Goal: Complete application form

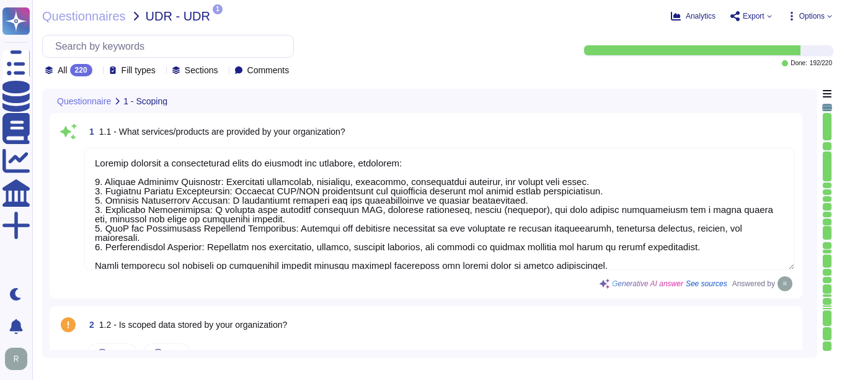
type textarea "Sectigo provides a comprehensive range of services and products, including: 1. …"
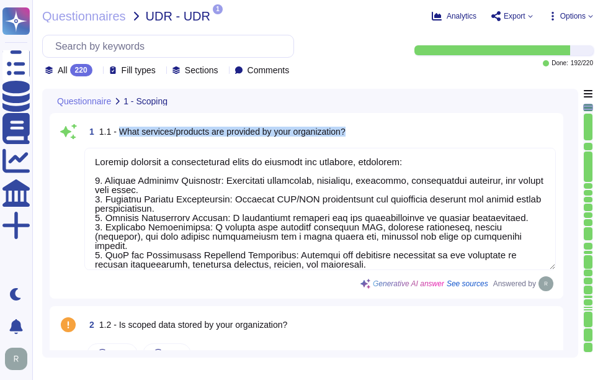
drag, startPoint x: 117, startPoint y: 131, endPoint x: 370, endPoint y: 133, distance: 253.1
click at [370, 133] on div "1 1.1 - What services/products are provided by your organization?" at bounding box center [319, 131] width 471 height 22
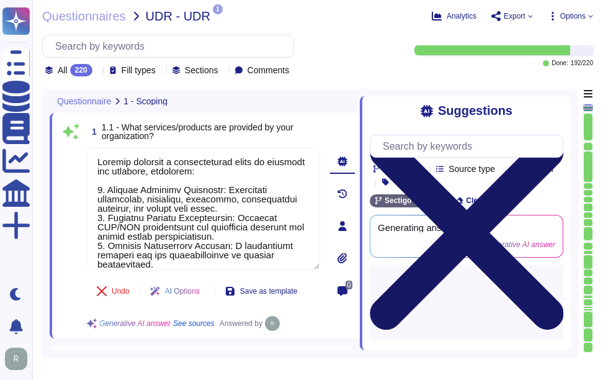
click at [552, 136] on icon at bounding box center [467, 233] width 194 height 194
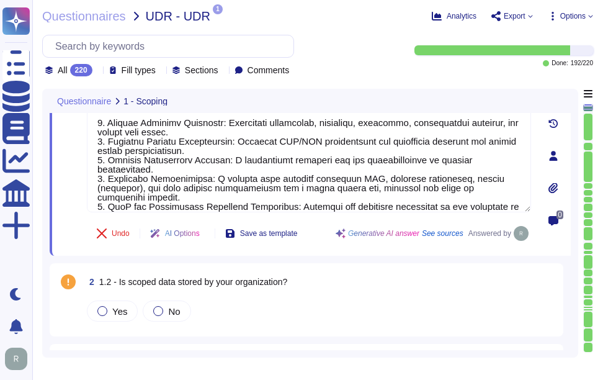
scroll to position [124, 0]
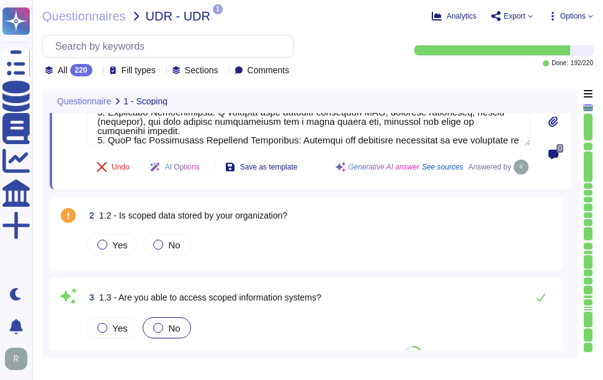
click at [119, 213] on span "1.2 - Is scoped data stored by your organization?" at bounding box center [193, 215] width 189 height 10
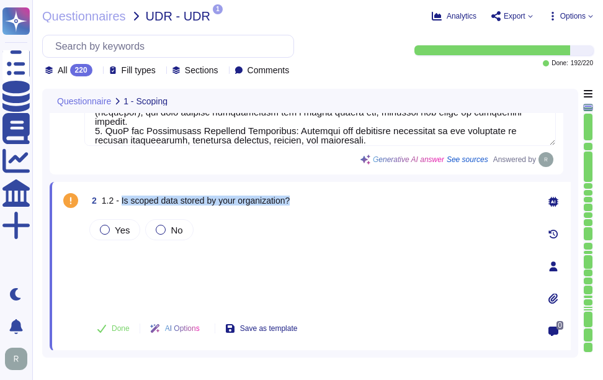
drag, startPoint x: 120, startPoint y: 197, endPoint x: 323, endPoint y: 194, distance: 203.5
click at [323, 194] on div "2 1.2 - Is scoped data stored by your organization?" at bounding box center [309, 200] width 444 height 22
click at [101, 232] on div at bounding box center [105, 230] width 10 height 10
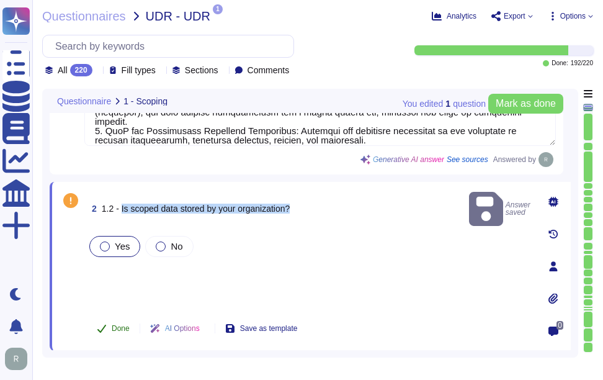
click at [118, 328] on span "Done" at bounding box center [121, 327] width 18 height 7
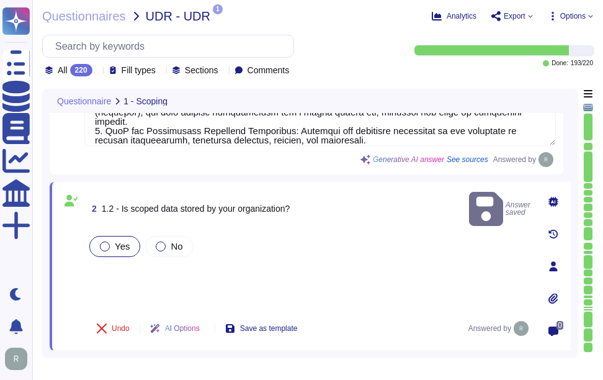
click at [218, 270] on div "Yes No" at bounding box center [309, 270] width 444 height 75
type textarea "Scoped data is stored in the core data center in the [GEOGRAPHIC_DATA], with a …"
type textarea "Access to scoped data is restricted to a very small number of senior trusted em…"
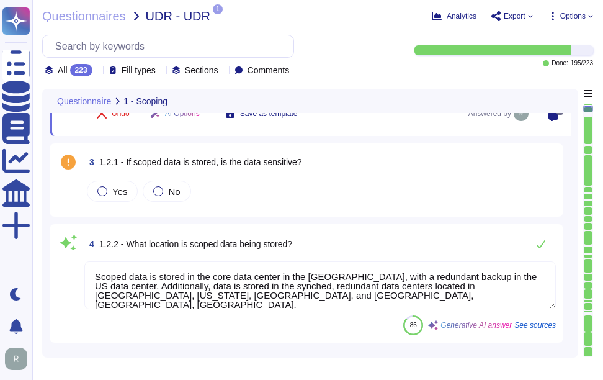
scroll to position [310, 0]
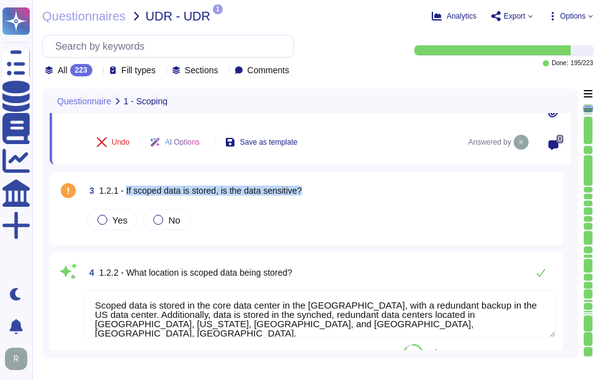
drag, startPoint x: 123, startPoint y: 190, endPoint x: 324, endPoint y: 186, distance: 200.4
click at [324, 186] on div "3 1.2.1 - If scoped data is stored, is the data sensitive?" at bounding box center [319, 190] width 471 height 22
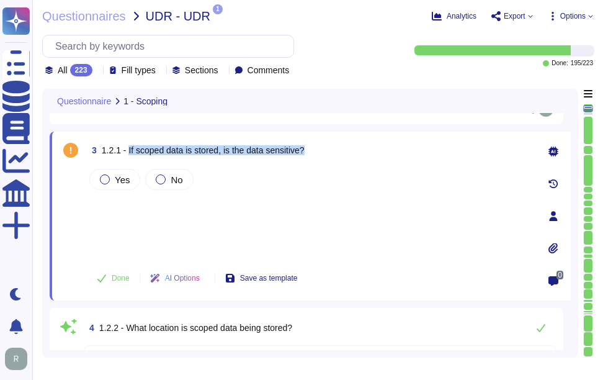
scroll to position [248, 0]
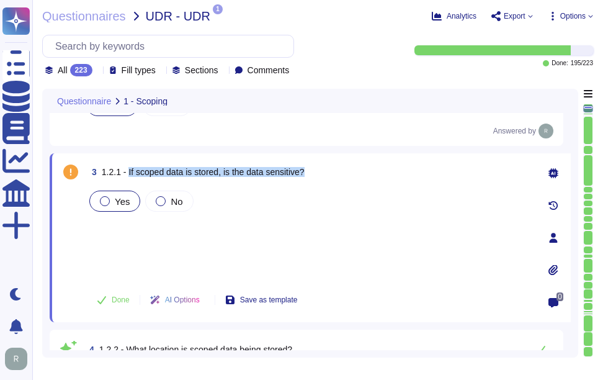
click at [106, 205] on div at bounding box center [105, 201] width 10 height 10
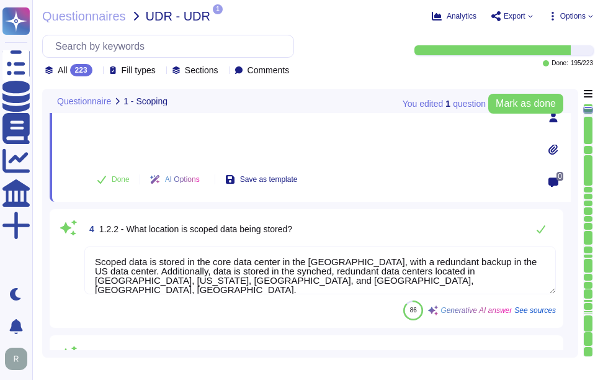
scroll to position [372, 0]
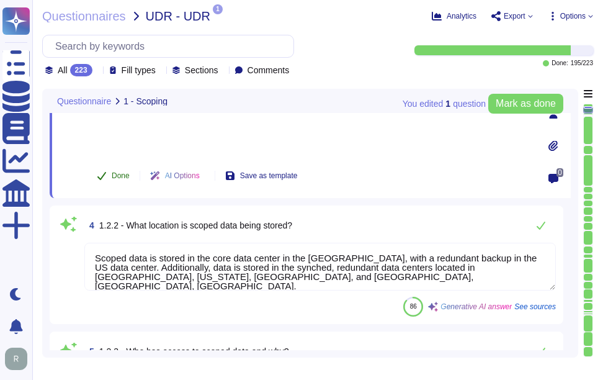
click at [114, 177] on span "Done" at bounding box center [121, 175] width 18 height 7
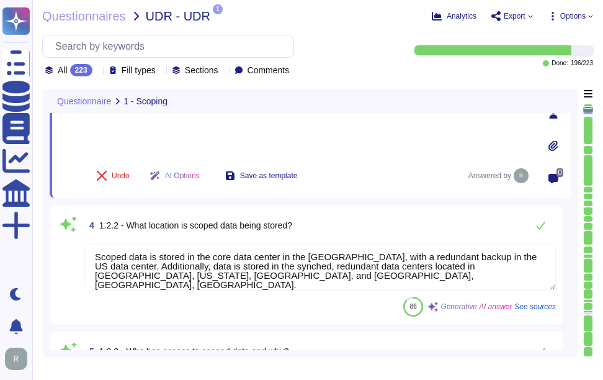
scroll to position [434, 0]
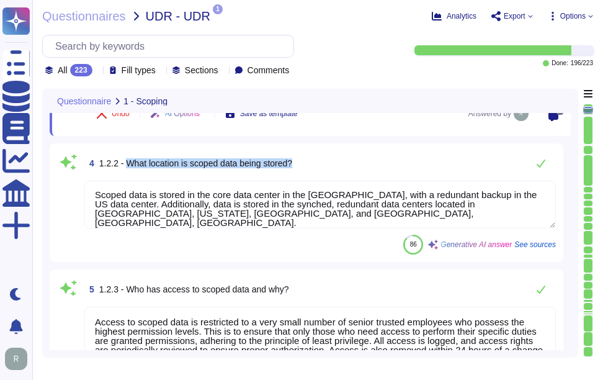
drag, startPoint x: 126, startPoint y: 161, endPoint x: 348, endPoint y: 166, distance: 222.1
click at [348, 166] on div "4 1.2.2 - What location is scoped data being stored?" at bounding box center [319, 163] width 471 height 25
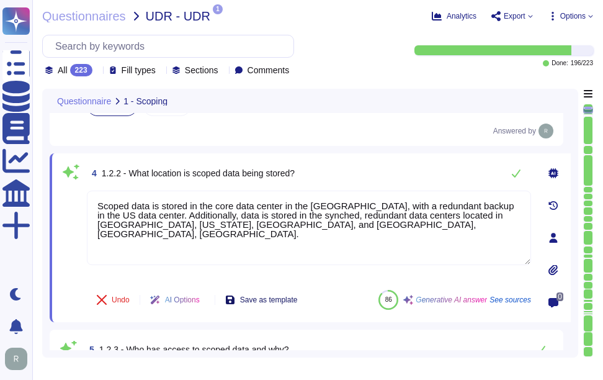
scroll to position [310, 0]
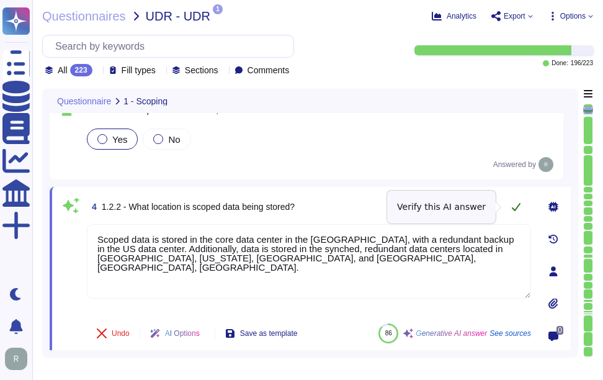
click at [514, 206] on icon at bounding box center [516, 207] width 10 height 10
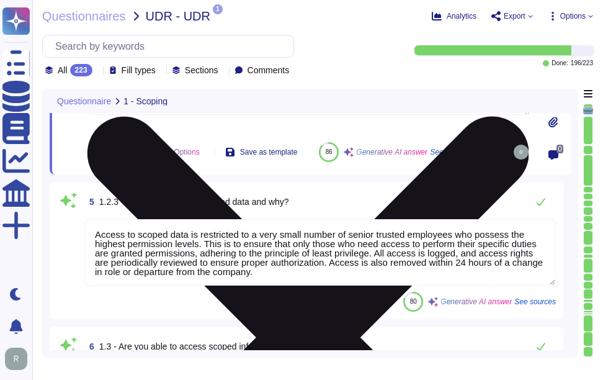
scroll to position [558, 0]
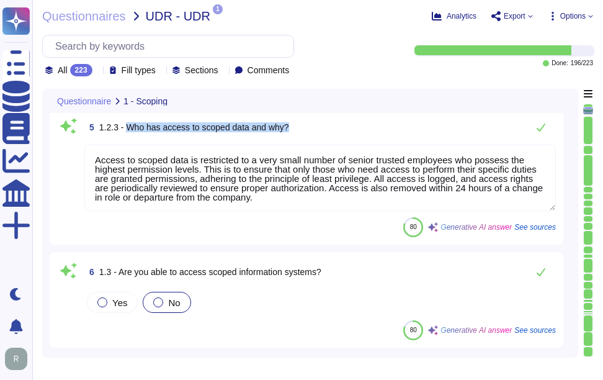
drag, startPoint x: 125, startPoint y: 138, endPoint x: 311, endPoint y: 135, distance: 185.5
click at [311, 135] on div "5 1.2.3 - Who has access to scoped data and why?" at bounding box center [319, 127] width 471 height 25
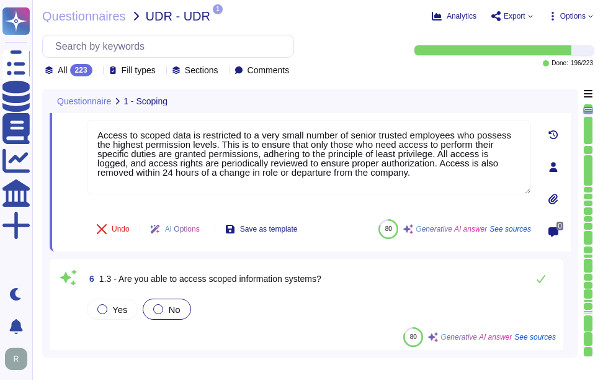
scroll to position [434, 0]
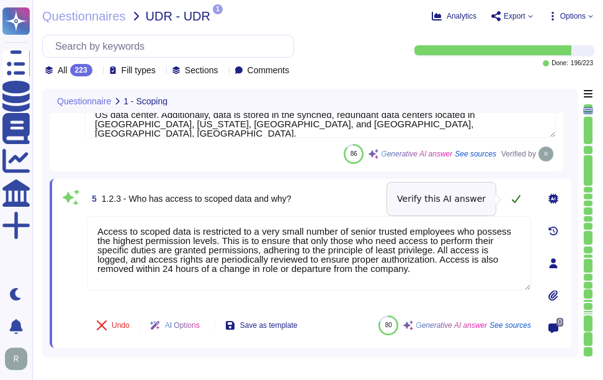
click at [515, 199] on icon at bounding box center [516, 199] width 10 height 10
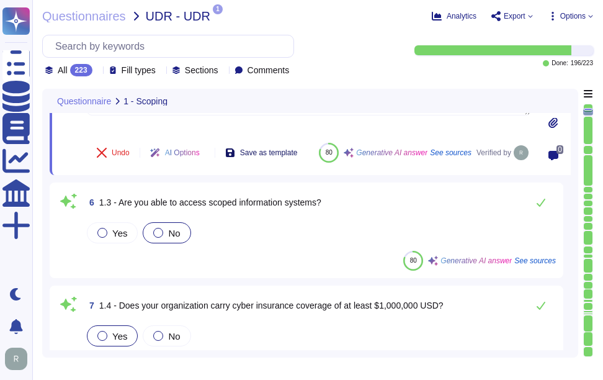
scroll to position [620, 0]
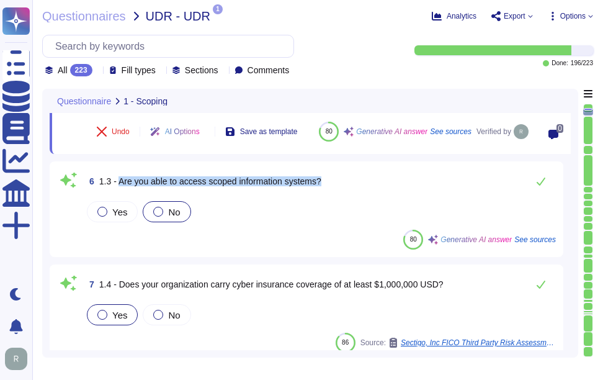
drag, startPoint x: 118, startPoint y: 192, endPoint x: 340, endPoint y: 198, distance: 221.5
click at [340, 194] on div "6 1.3 - Are you able to access scoped information systems?" at bounding box center [319, 181] width 471 height 25
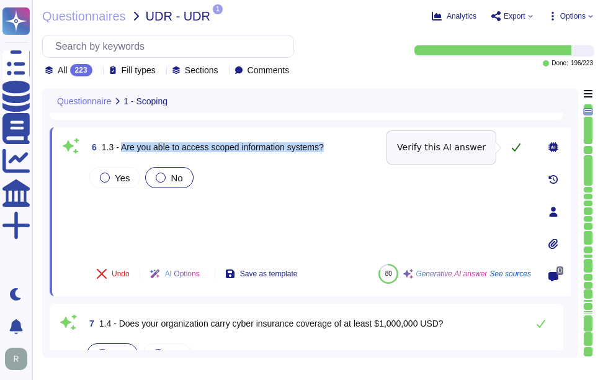
click at [514, 148] on icon at bounding box center [516, 147] width 10 height 10
click at [512, 149] on div "6 1.3 - Are you able to access scoped information systems?" at bounding box center [309, 147] width 444 height 25
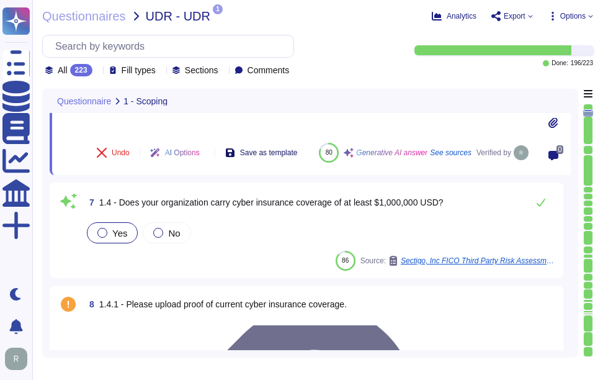
scroll to position [744, 0]
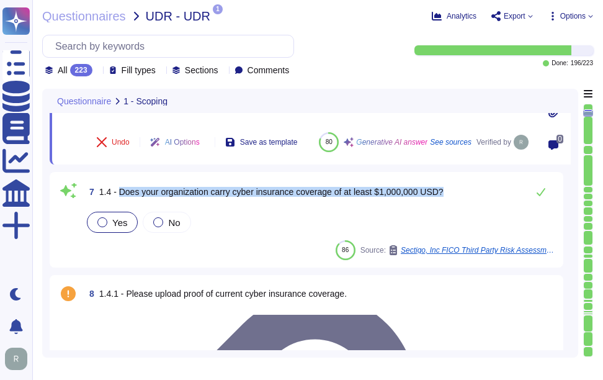
drag, startPoint x: 120, startPoint y: 192, endPoint x: 455, endPoint y: 196, distance: 335.6
click at [455, 196] on div "7 1.4 - Does your organization carry cyber insurance coverage of at least $1,00…" at bounding box center [319, 191] width 471 height 25
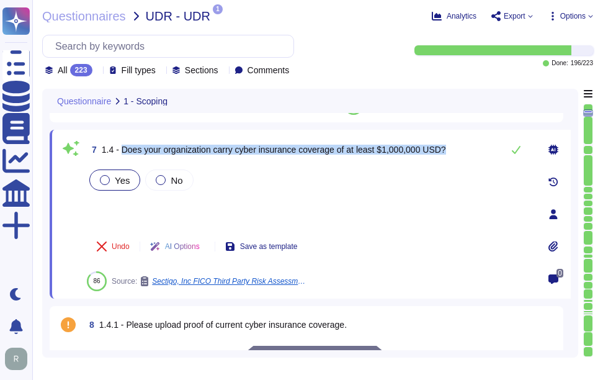
scroll to position [682, 0]
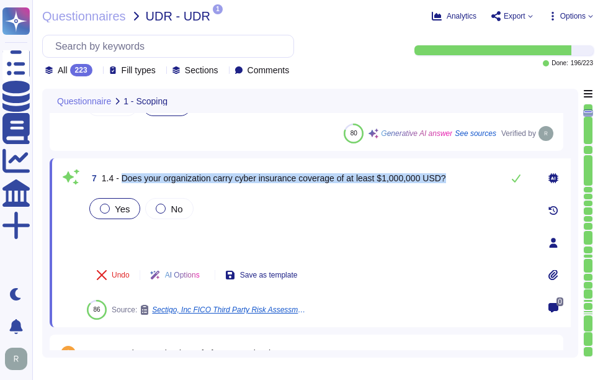
copy span "Does your organization carry cyber insurance coverage of at least $1,000,000 US…"
click at [516, 175] on icon at bounding box center [516, 178] width 10 height 10
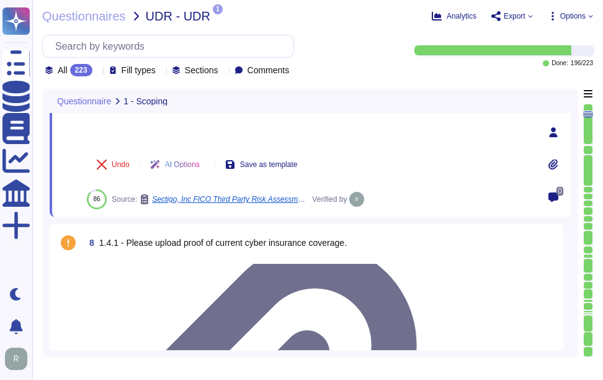
scroll to position [806, 0]
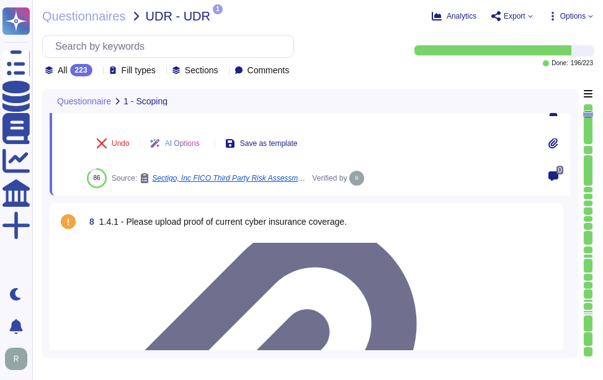
click at [354, 221] on div "8 1.4.1 - Please upload proof of current cyber insurance coverage." at bounding box center [319, 221] width 471 height 22
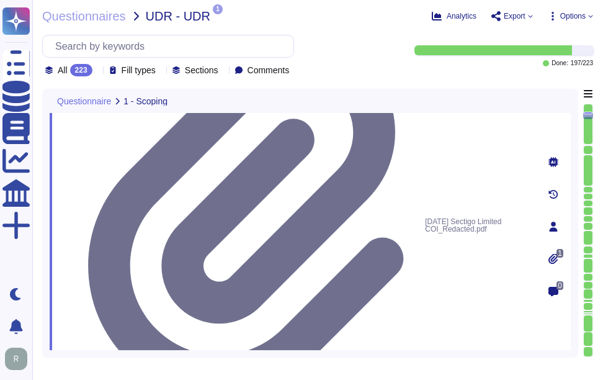
scroll to position [906, 0]
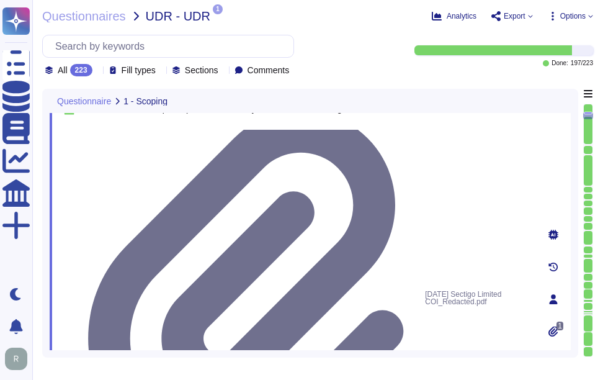
type textarea "Access to scoped data is restricted to a very small number of senior trusted em…"
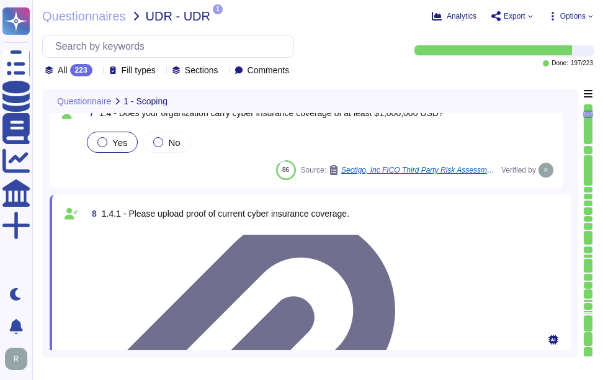
scroll to position [720, 0]
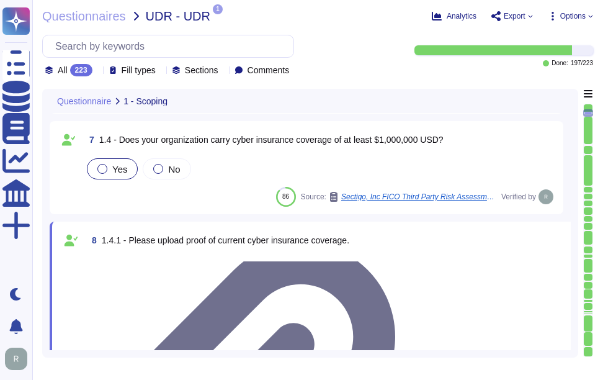
type textarea "Scoped data is stored in the core data center in the [GEOGRAPHIC_DATA], with a …"
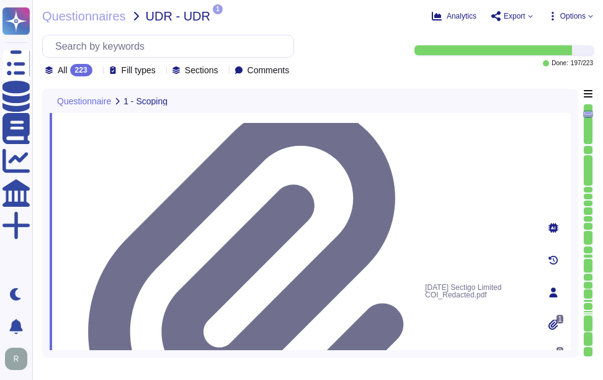
scroll to position [906, 0]
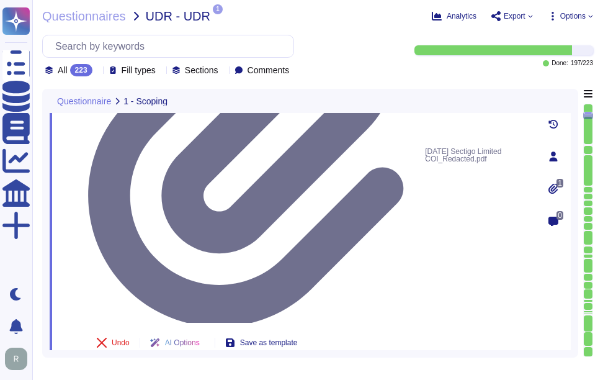
scroll to position [1030, 0]
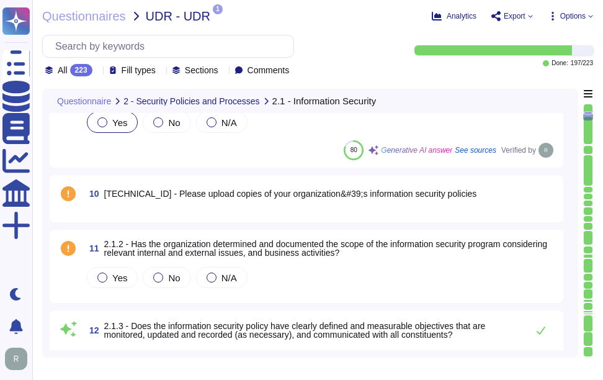
click at [295, 200] on span "10 [TECHNICAL_ID] - Please upload copies of your organization&#39;s information…" at bounding box center [280, 193] width 392 height 22
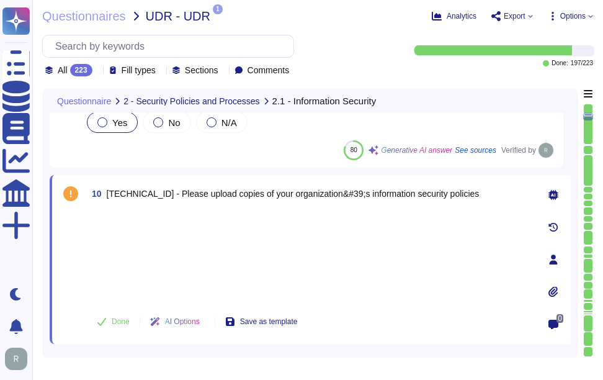
click at [556, 293] on icon at bounding box center [552, 291] width 9 height 11
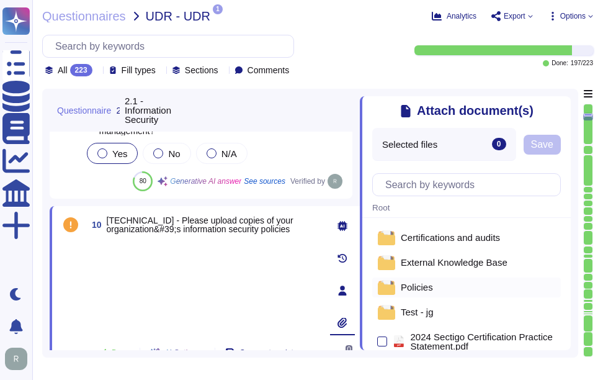
click at [416, 285] on span "Policies" at bounding box center [417, 286] width 32 height 9
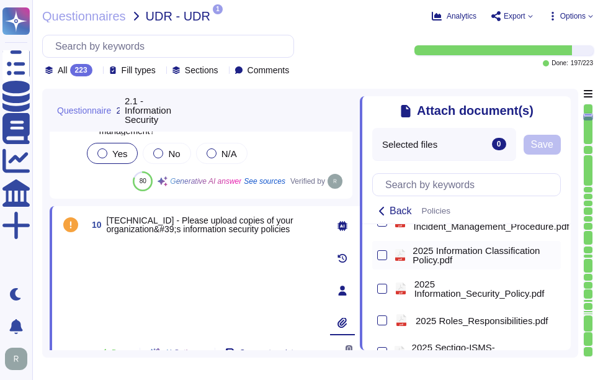
scroll to position [434, 0]
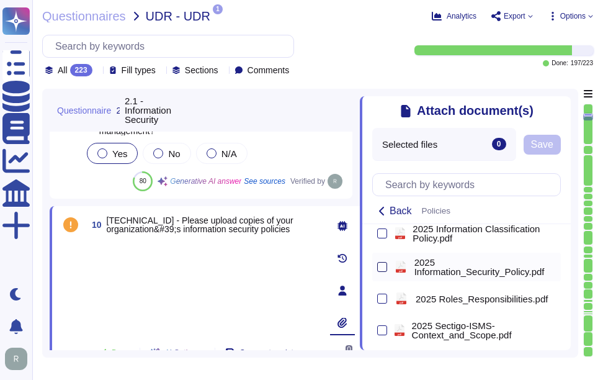
click at [381, 272] on div at bounding box center [382, 267] width 10 height 10
click at [0, 0] on input "checkbox" at bounding box center [0, 0] width 0 height 0
click at [569, 142] on span "Save" at bounding box center [568, 145] width 22 height 10
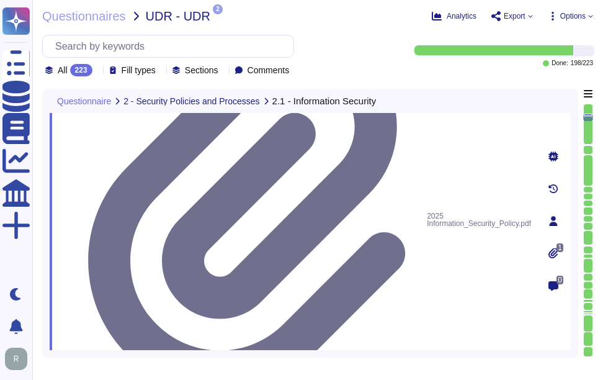
scroll to position [1216, 0]
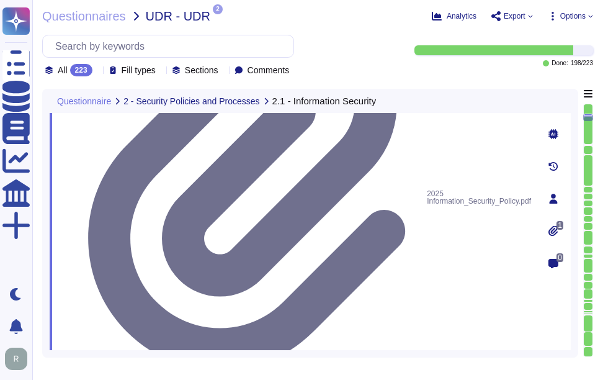
drag, startPoint x: 130, startPoint y: 175, endPoint x: 442, endPoint y: 191, distance: 312.4
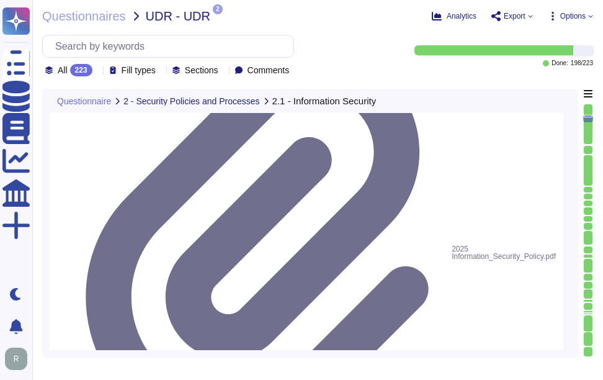
scroll to position [1154, 0]
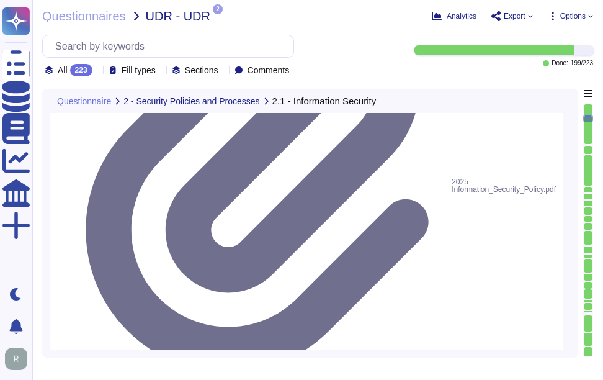
scroll to position [1278, 0]
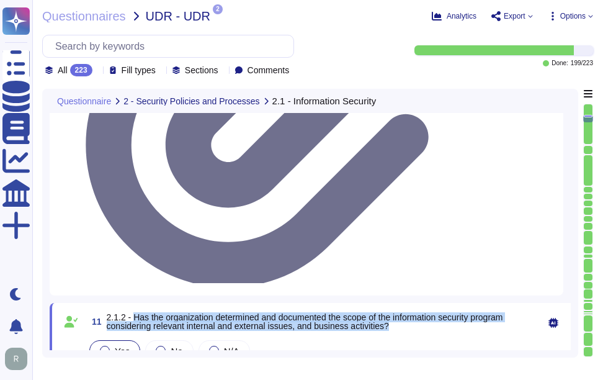
scroll to position [1340, 0]
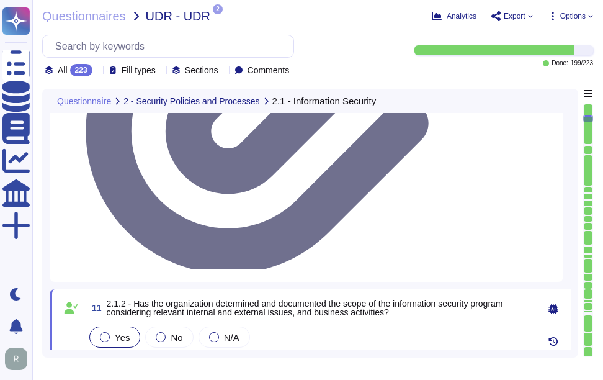
drag, startPoint x: 133, startPoint y: 226, endPoint x: 274, endPoint y: 235, distance: 141.7
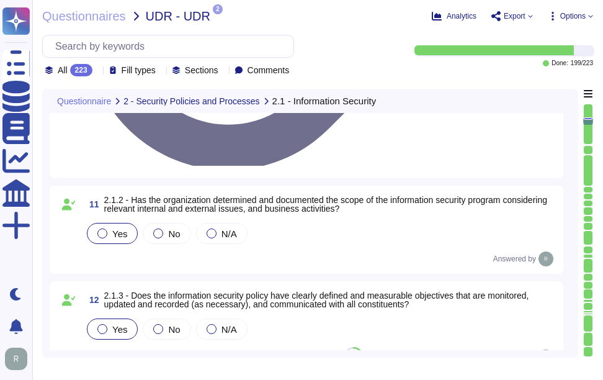
scroll to position [1464, 0]
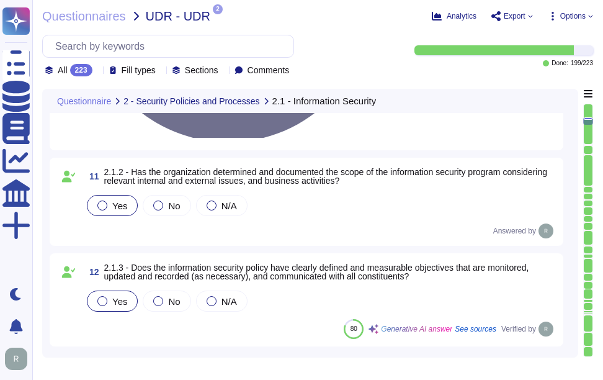
drag, startPoint x: 130, startPoint y: 189, endPoint x: 527, endPoint y: 205, distance: 397.3
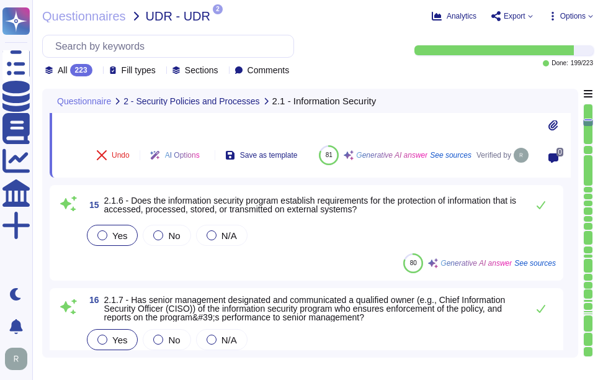
scroll to position [1588, 0]
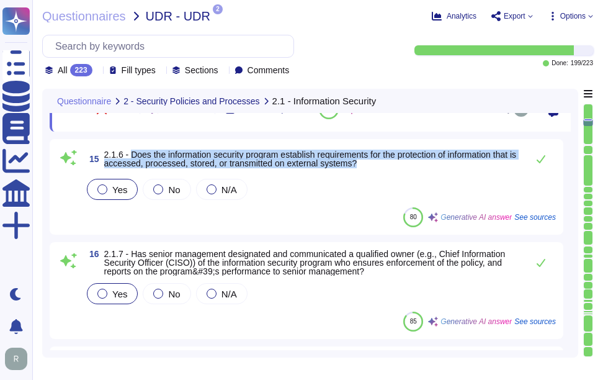
drag, startPoint x: 131, startPoint y: 149, endPoint x: 443, endPoint y: 164, distance: 313.0
click at [443, 164] on span "2.1.6 - Does the information security program establish requirements for the pr…" at bounding box center [312, 158] width 417 height 17
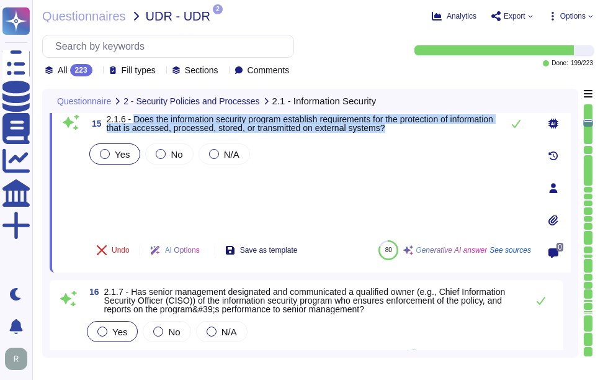
scroll to position [1526, 0]
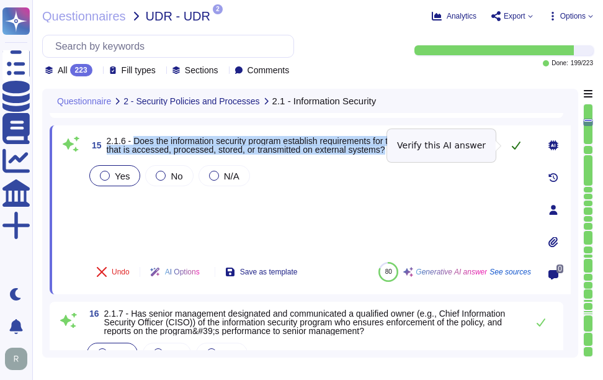
click at [519, 145] on icon at bounding box center [516, 145] width 10 height 10
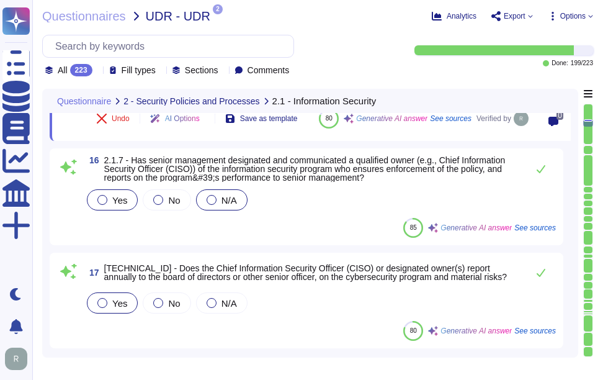
scroll to position [1650, 0]
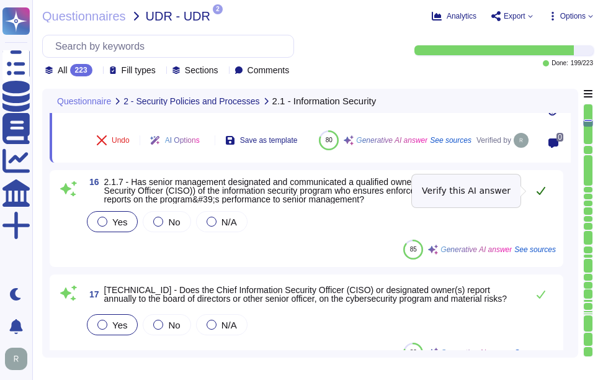
click at [537, 190] on icon at bounding box center [541, 190] width 10 height 10
click at [538, 192] on icon at bounding box center [541, 190] width 10 height 10
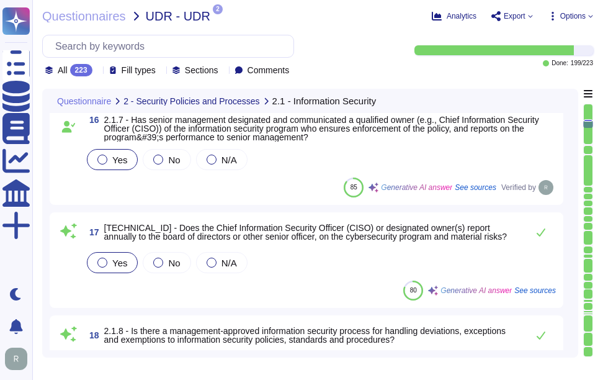
scroll to position [1774, 0]
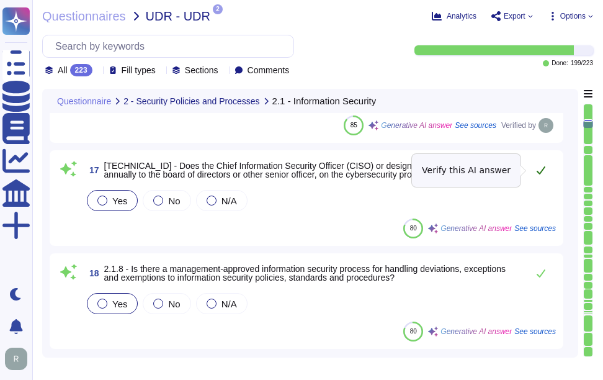
click at [540, 166] on icon at bounding box center [541, 170] width 10 height 10
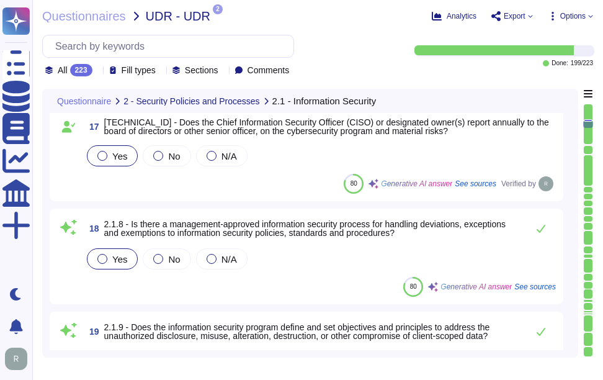
scroll to position [1836, 0]
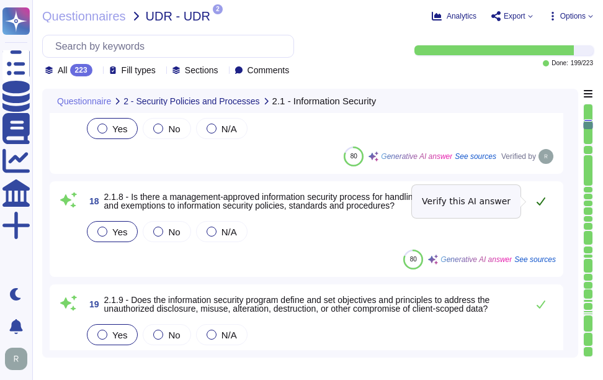
click at [544, 197] on icon at bounding box center [541, 201] width 10 height 10
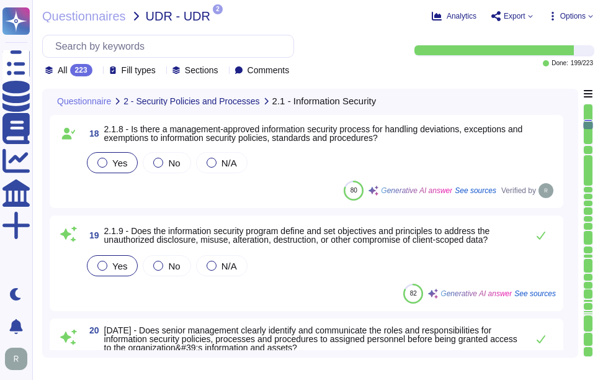
scroll to position [1898, 0]
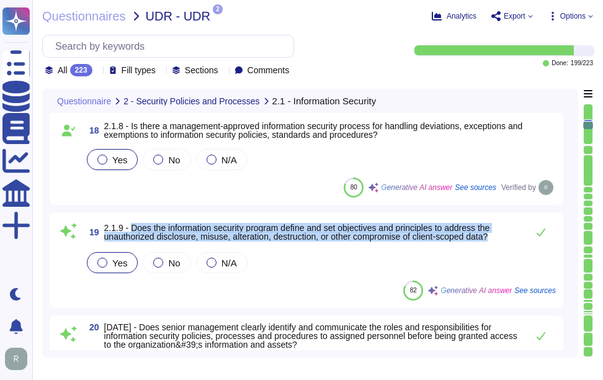
drag, startPoint x: 129, startPoint y: 224, endPoint x: 510, endPoint y: 241, distance: 381.2
click at [510, 241] on span "19 2.1.9 - Does the information security program define and set objectives and …" at bounding box center [302, 232] width 437 height 22
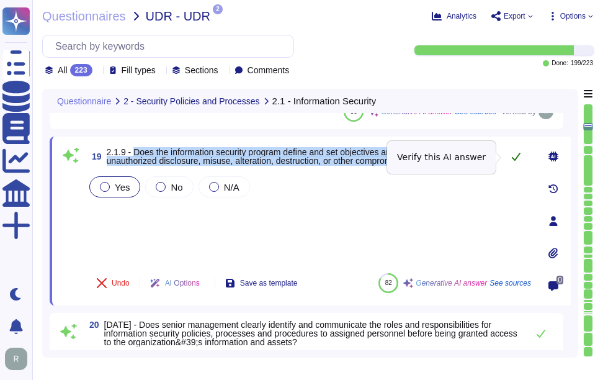
click at [514, 158] on icon at bounding box center [516, 156] width 10 height 10
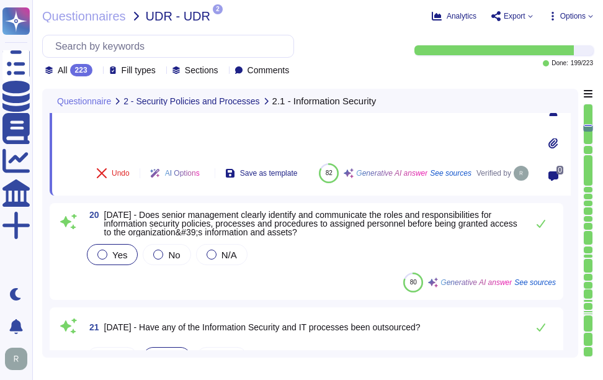
scroll to position [2022, 0]
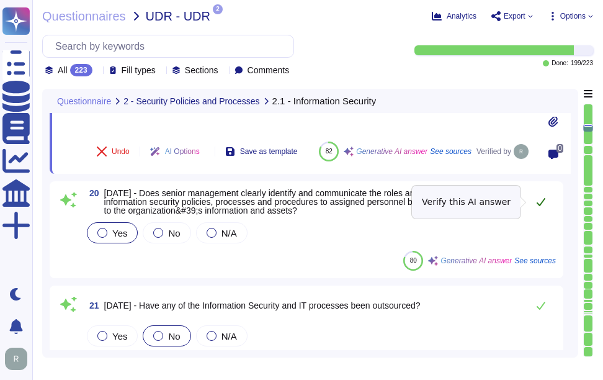
click at [542, 198] on icon at bounding box center [541, 202] width 10 height 10
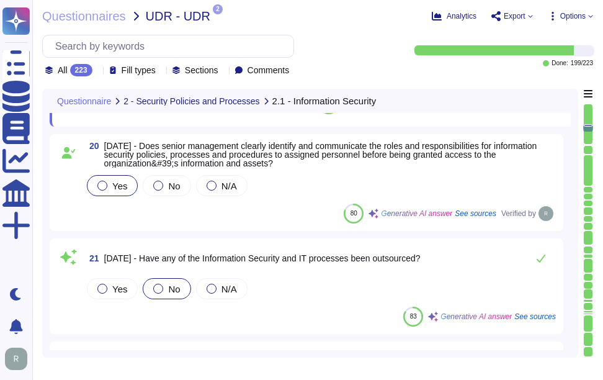
scroll to position [2084, 0]
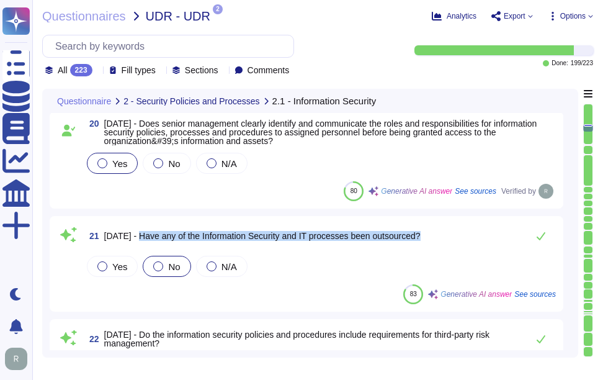
drag, startPoint x: 131, startPoint y: 235, endPoint x: 481, endPoint y: 253, distance: 350.3
click at [481, 253] on div "21 [DATE] - Have any of the Information Security and IT processes been outsourc…" at bounding box center [306, 263] width 499 height 81
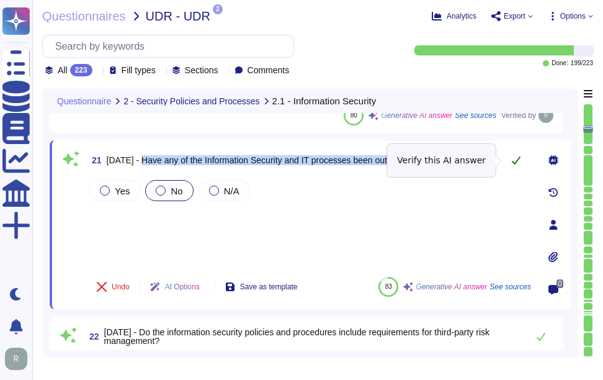
click at [518, 159] on icon at bounding box center [516, 160] width 9 height 8
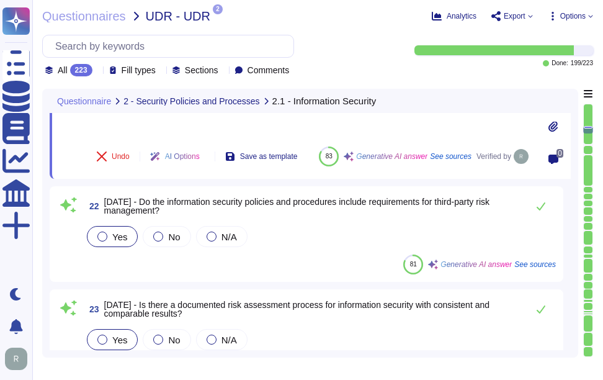
scroll to position [2208, 0]
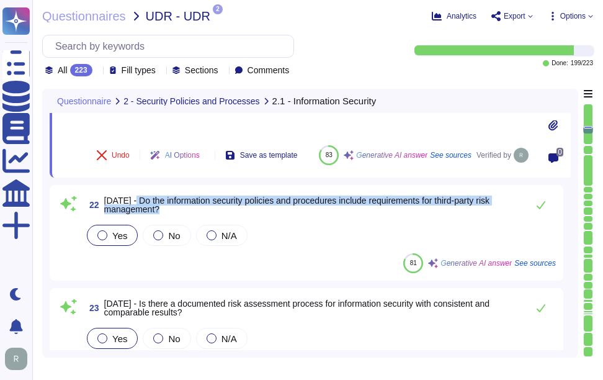
drag, startPoint x: 132, startPoint y: 199, endPoint x: 192, endPoint y: 212, distance: 61.6
click at [192, 212] on span "[DATE] - Do the information security policies and procedures include requiremen…" at bounding box center [312, 204] width 417 height 17
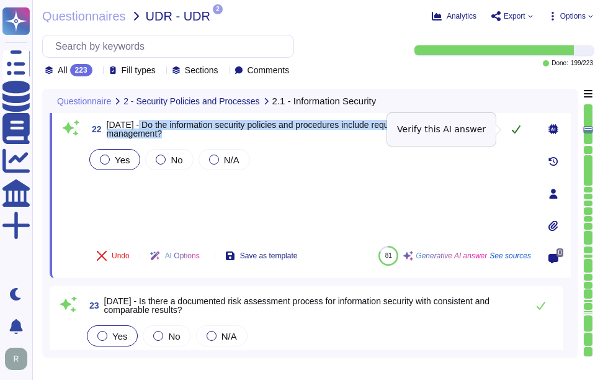
click at [512, 130] on icon at bounding box center [516, 129] width 10 height 10
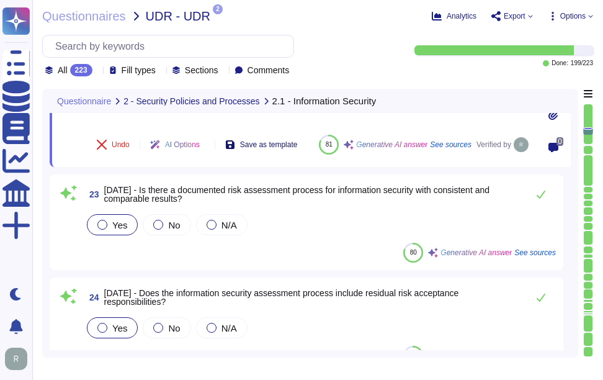
scroll to position [2332, 0]
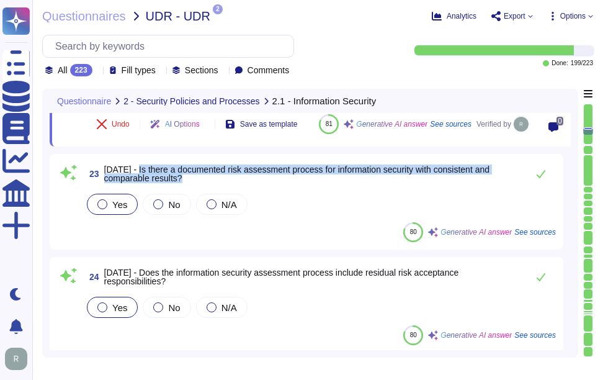
drag, startPoint x: 133, startPoint y: 166, endPoint x: 215, endPoint y: 177, distance: 83.2
click at [215, 177] on span "[DATE] - Is there a documented risk assessment process for information security…" at bounding box center [312, 173] width 417 height 17
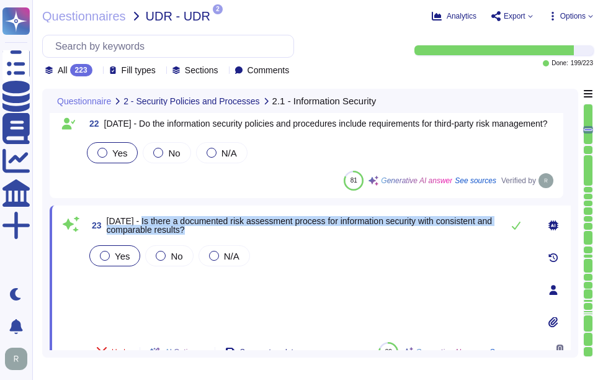
scroll to position [2146, 0]
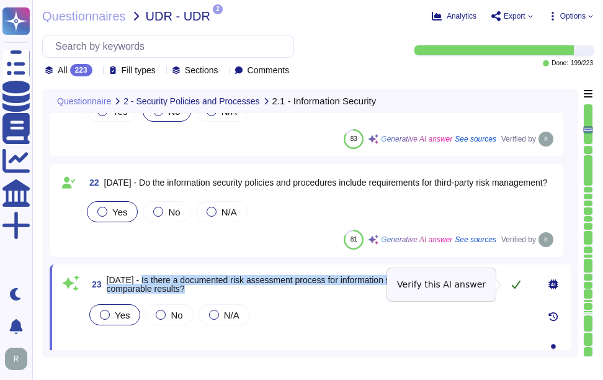
click at [516, 283] on icon at bounding box center [516, 284] width 10 height 10
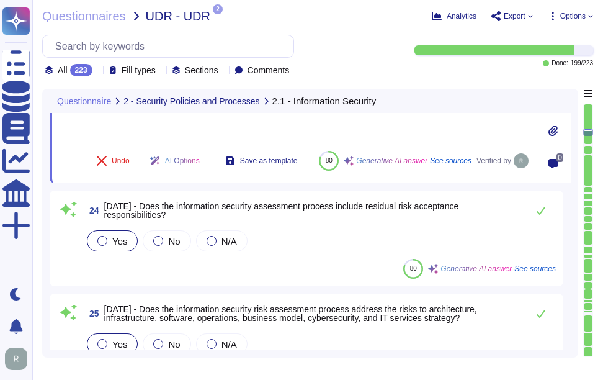
scroll to position [2394, 0]
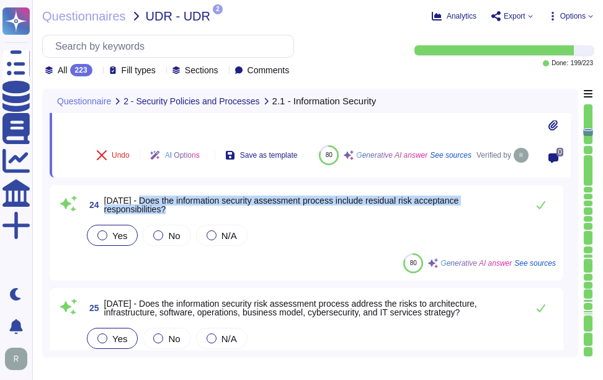
drag, startPoint x: 133, startPoint y: 198, endPoint x: 185, endPoint y: 207, distance: 52.3
click at [185, 207] on span "[DATE] - Does the information security assessment process include residual risk…" at bounding box center [312, 204] width 417 height 17
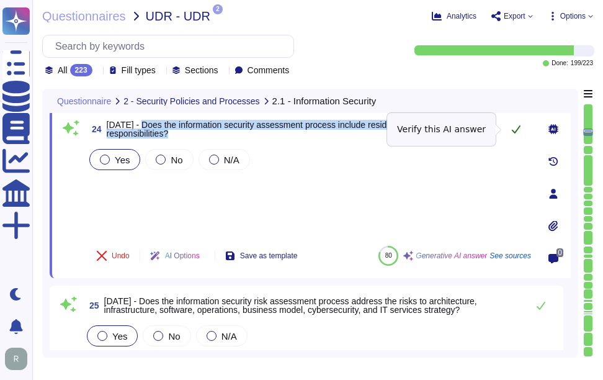
click at [516, 127] on icon at bounding box center [516, 129] width 10 height 10
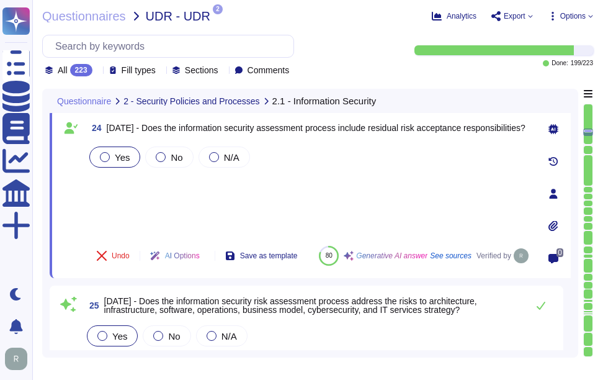
click at [377, 168] on div "Yes No N/A" at bounding box center [309, 157] width 444 height 26
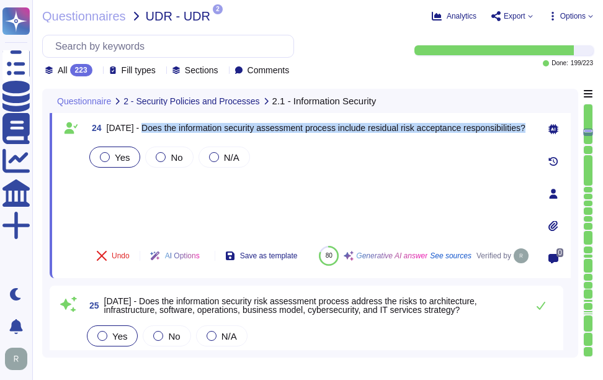
drag, startPoint x: 136, startPoint y: 125, endPoint x: 533, endPoint y: 125, distance: 397.0
click at [533, 125] on div "24 [DATE] - Does the information security assessment process include residual r…" at bounding box center [310, 193] width 521 height 169
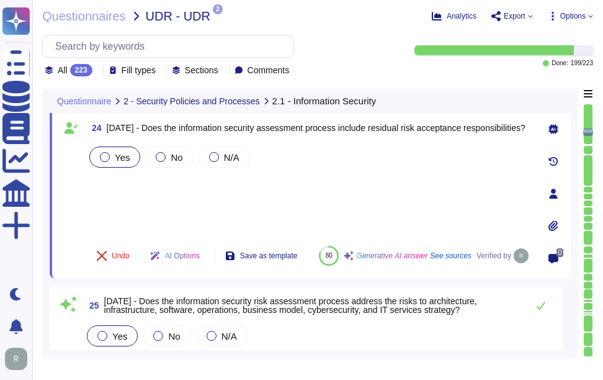
click at [238, 187] on div "Yes No N/A" at bounding box center [309, 190] width 444 height 92
click at [225, 200] on div "Yes No N/A" at bounding box center [309, 190] width 444 height 92
click at [551, 127] on icon at bounding box center [553, 129] width 10 height 10
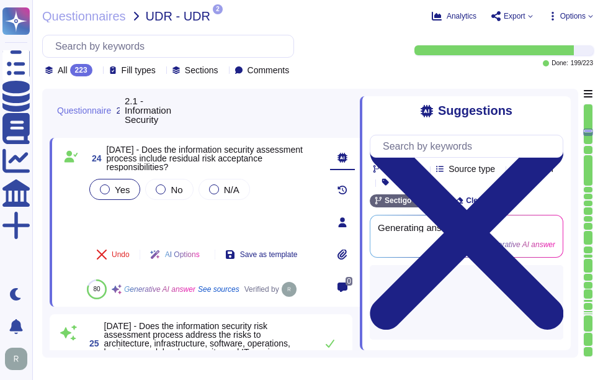
click at [136, 145] on span "[DATE] - Does the information security assessment process include residual risk…" at bounding box center [205, 158] width 196 height 27
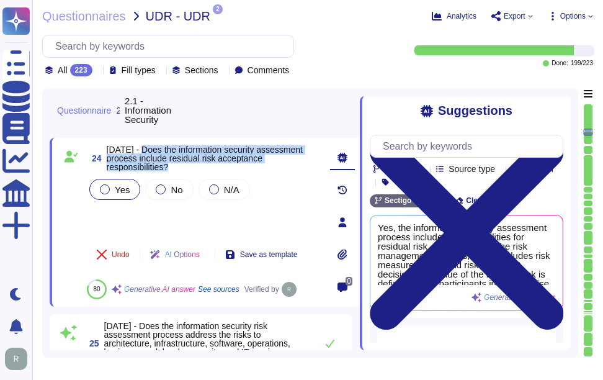
drag, startPoint x: 135, startPoint y: 147, endPoint x: 185, endPoint y: 166, distance: 53.8
click at [185, 166] on span "[DATE] - Does the information security assessment process include residual risk…" at bounding box center [213, 158] width 213 height 26
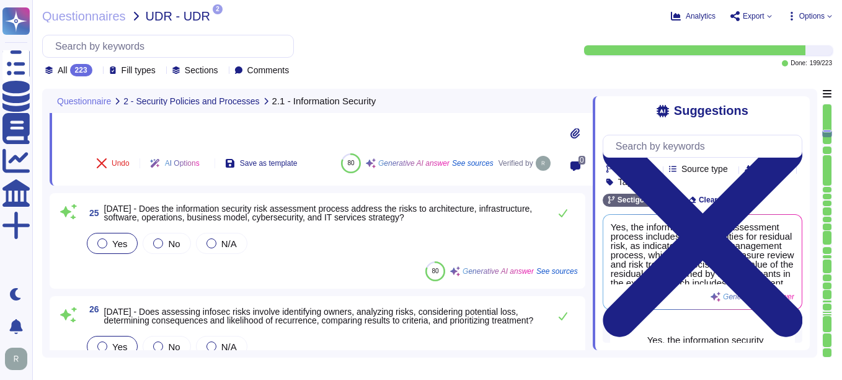
scroll to position [2518, 0]
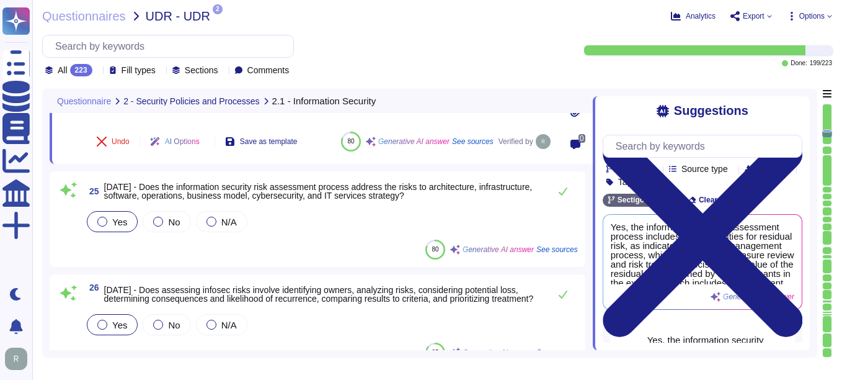
click at [277, 236] on div "25 [DATE] - Does the information security risk assessment process address the r…" at bounding box center [317, 219] width 521 height 81
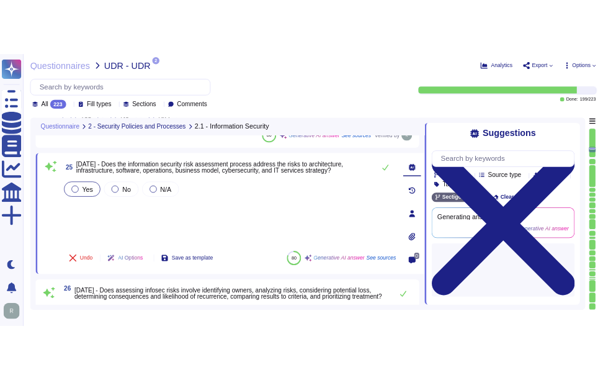
scroll to position [2456, 0]
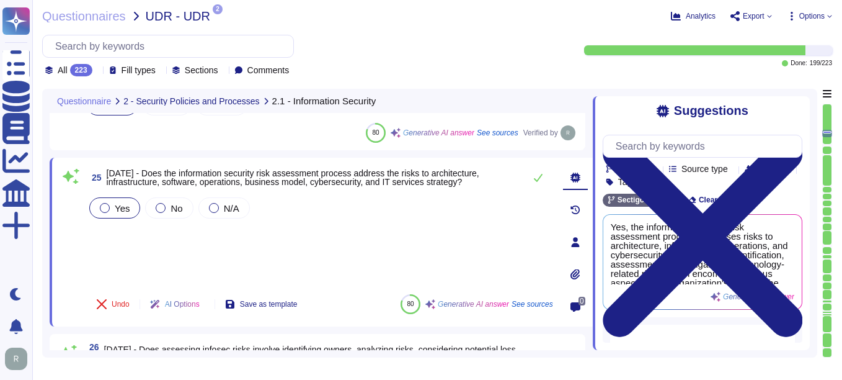
click at [204, 244] on div "Yes No N/A" at bounding box center [320, 239] width 466 height 89
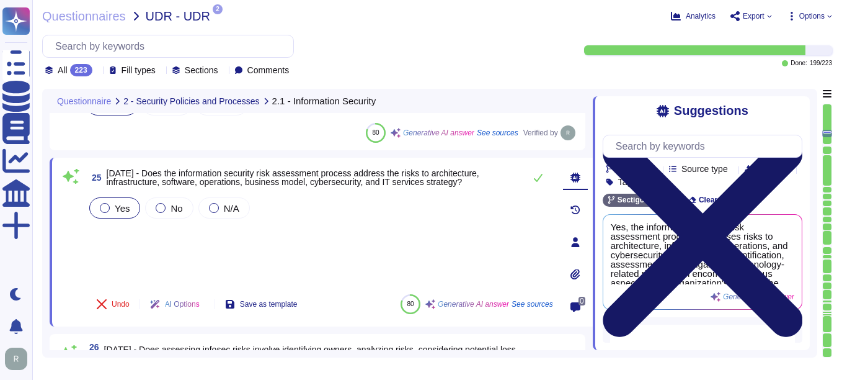
click at [796, 137] on icon at bounding box center [703, 237] width 200 height 200
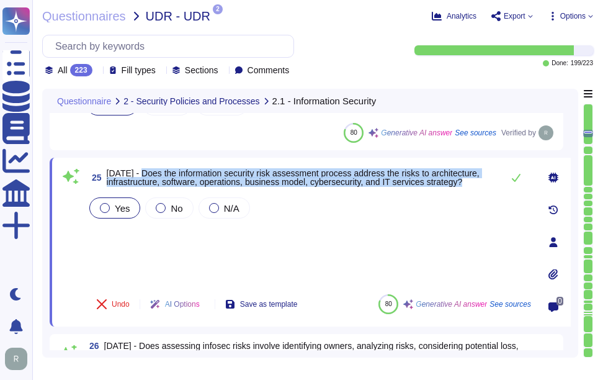
drag, startPoint x: 137, startPoint y: 171, endPoint x: 478, endPoint y: 182, distance: 340.7
click at [478, 182] on span "[DATE] - Does the information security risk assessment process address the risk…" at bounding box center [302, 177] width 390 height 17
drag, startPoint x: 478, startPoint y: 182, endPoint x: 517, endPoint y: 175, distance: 39.7
click at [517, 175] on icon at bounding box center [516, 177] width 10 height 10
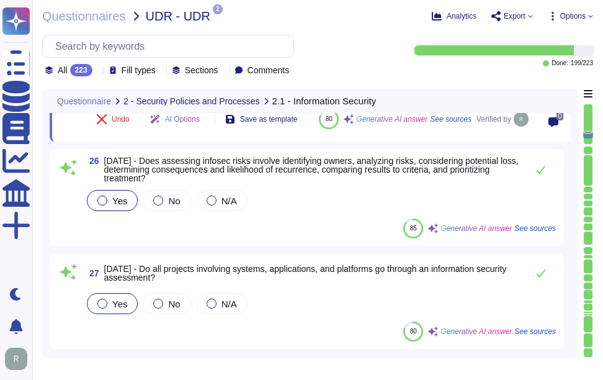
scroll to position [2642, 0]
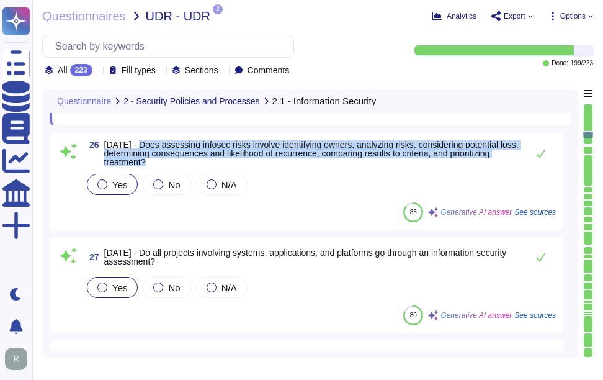
drag, startPoint x: 133, startPoint y: 144, endPoint x: 161, endPoint y: 162, distance: 33.7
click at [161, 162] on span "[DATE] - Does assessing infosec risks involve identifying owners, analyzing ris…" at bounding box center [312, 153] width 417 height 26
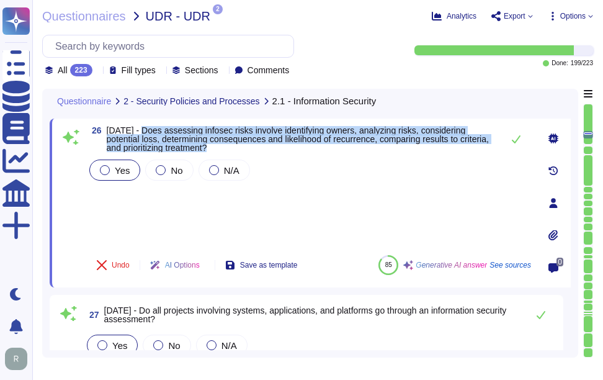
scroll to position [2580, 0]
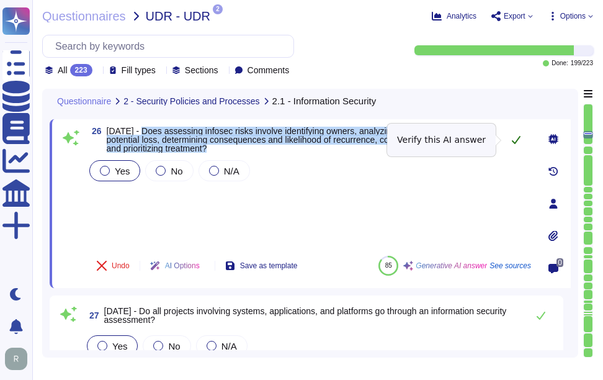
click at [516, 140] on icon at bounding box center [516, 140] width 10 height 10
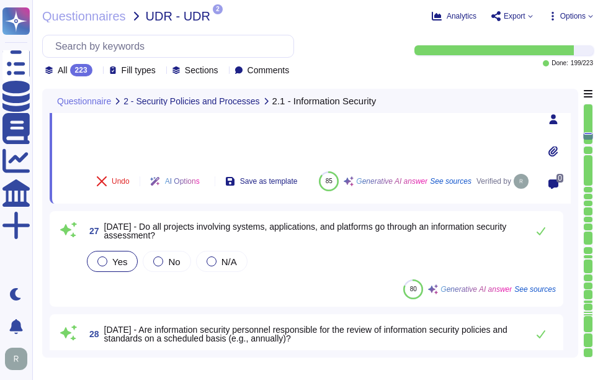
scroll to position [2704, 0]
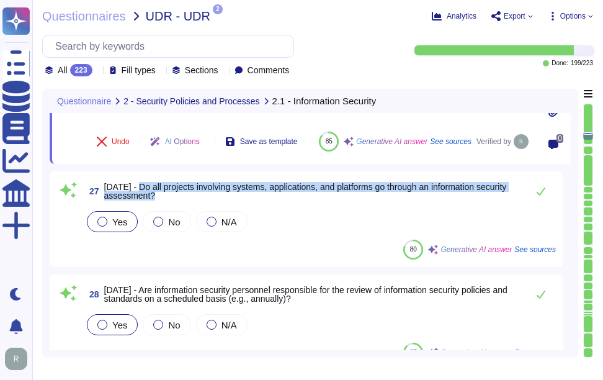
drag, startPoint x: 133, startPoint y: 187, endPoint x: 163, endPoint y: 198, distance: 31.0
click at [163, 198] on span "[DATE] - Do all projects involving systems, applications, and platforms go thro…" at bounding box center [312, 190] width 417 height 17
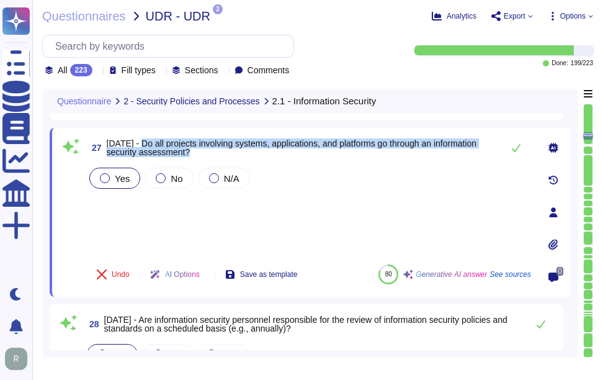
scroll to position [2642, 0]
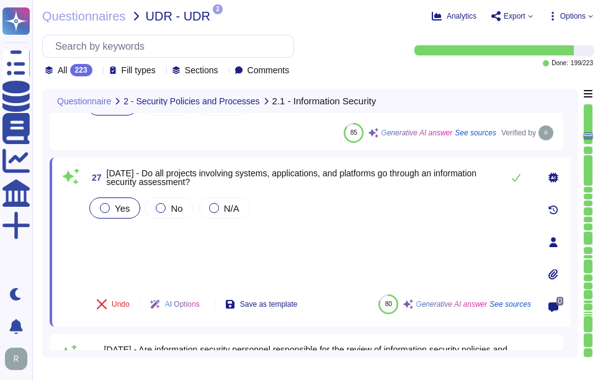
click at [305, 236] on div "Yes No N/A" at bounding box center [309, 239] width 444 height 89
click at [518, 179] on icon at bounding box center [516, 177] width 10 height 10
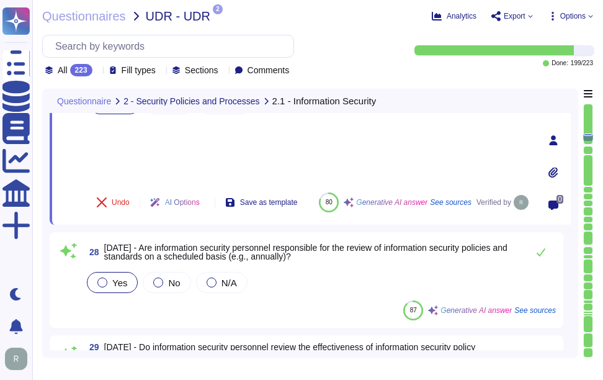
scroll to position [2766, 0]
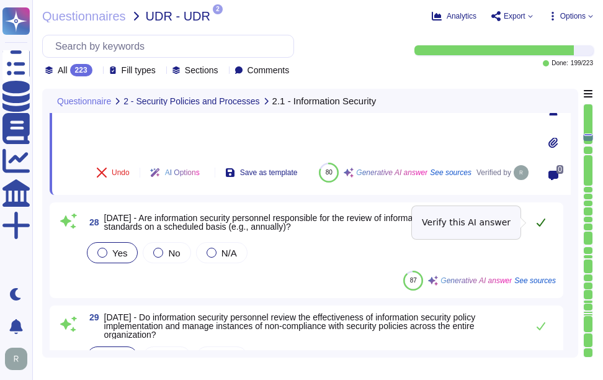
click at [542, 219] on icon at bounding box center [541, 222] width 10 height 10
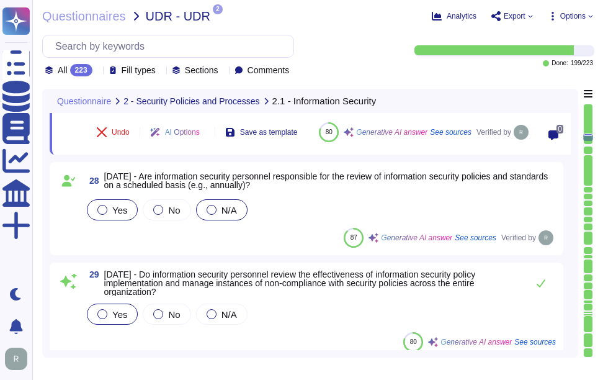
scroll to position [2828, 0]
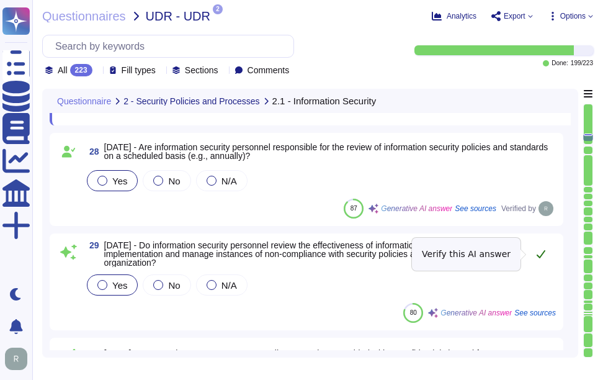
click at [537, 252] on icon at bounding box center [541, 254] width 10 height 10
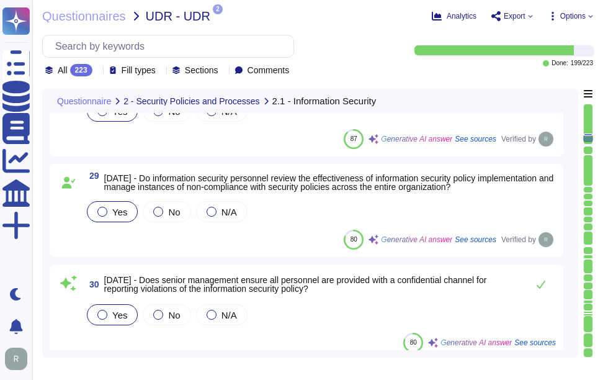
scroll to position [2952, 0]
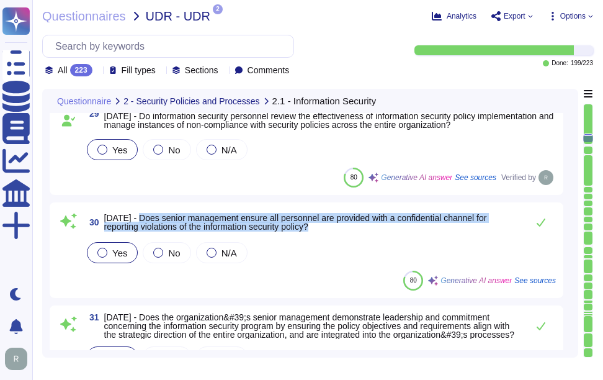
drag, startPoint x: 136, startPoint y: 216, endPoint x: 358, endPoint y: 231, distance: 221.9
click at [358, 231] on span "30 [DATE] - Does senior management ensure all personnel are provided with a con…" at bounding box center [302, 222] width 437 height 22
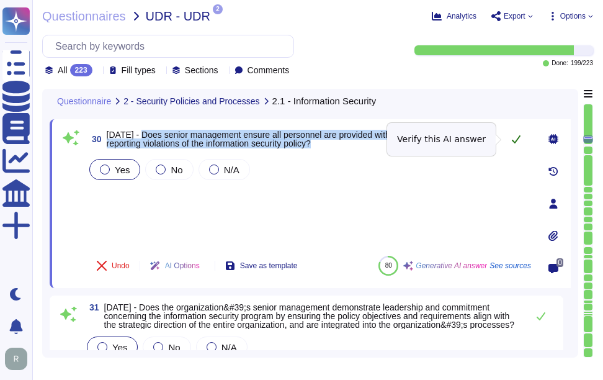
click at [519, 139] on icon at bounding box center [516, 139] width 10 height 10
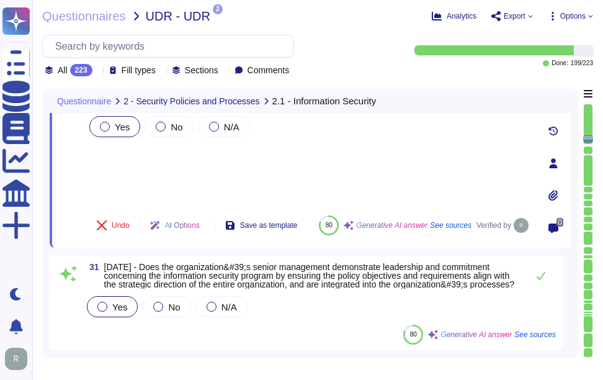
scroll to position [3015, 0]
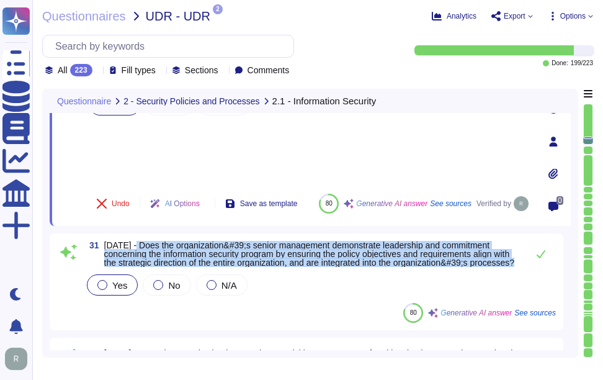
drag, startPoint x: 132, startPoint y: 246, endPoint x: 168, endPoint y: 273, distance: 45.2
click at [168, 267] on span "[DATE] - Does the organization&#39;s senior management demonstrate leadership a…" at bounding box center [312, 254] width 417 height 26
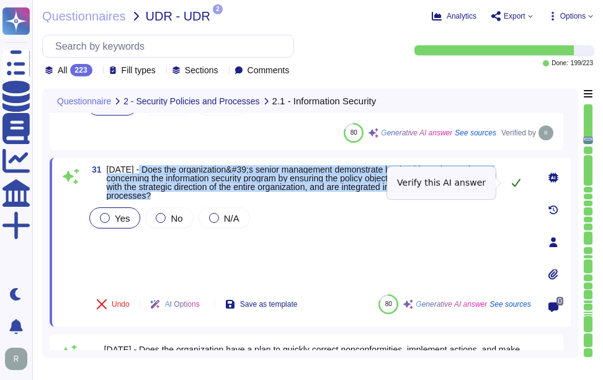
click at [515, 180] on icon at bounding box center [516, 182] width 10 height 10
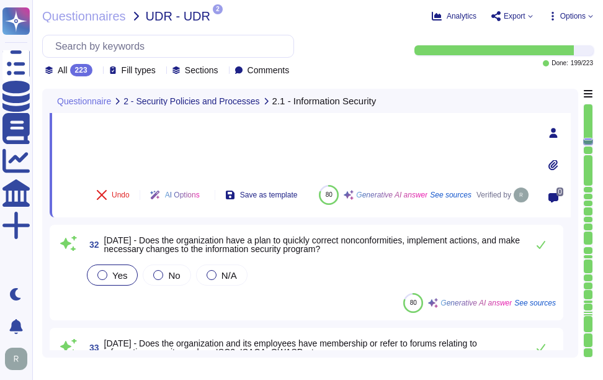
scroll to position [3139, 0]
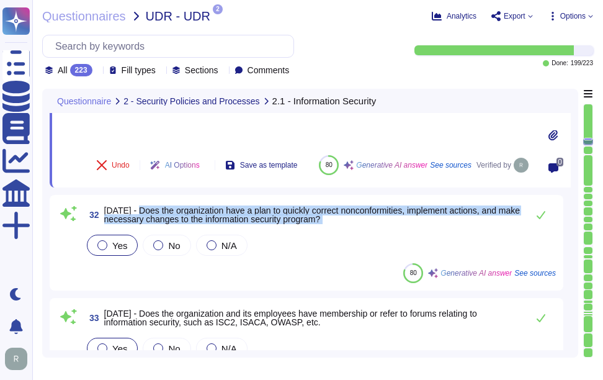
drag, startPoint x: 135, startPoint y: 209, endPoint x: 361, endPoint y: 233, distance: 227.7
click at [361, 233] on div "32 [DATE] - Does the organization have a plan to quickly correct nonconformitie…" at bounding box center [306, 242] width 499 height 81
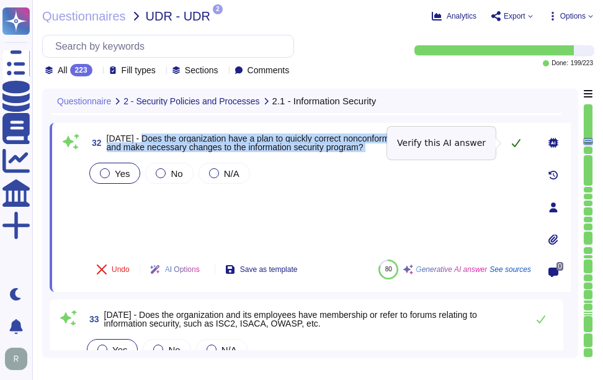
click at [521, 143] on button at bounding box center [516, 142] width 30 height 25
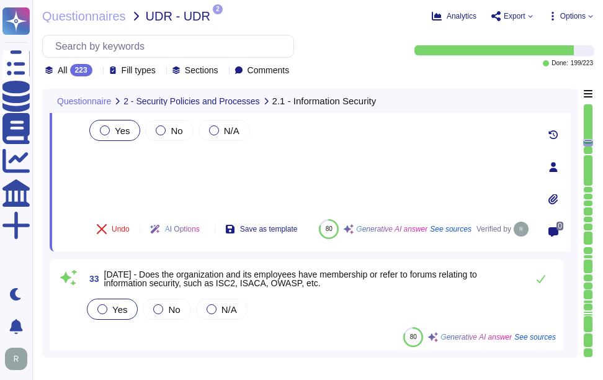
scroll to position [3201, 0]
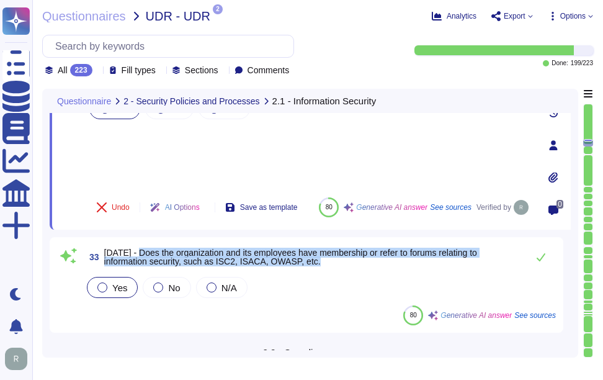
drag, startPoint x: 135, startPoint y: 252, endPoint x: 340, endPoint y: 269, distance: 206.0
click at [340, 269] on div "33 [DATE] - Does the organization and its employees have membership or refer to…" at bounding box center [319, 256] width 471 height 25
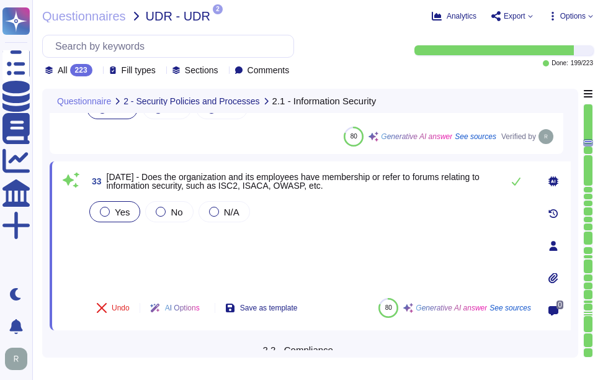
click at [385, 238] on div "Yes No N/A" at bounding box center [309, 242] width 444 height 89
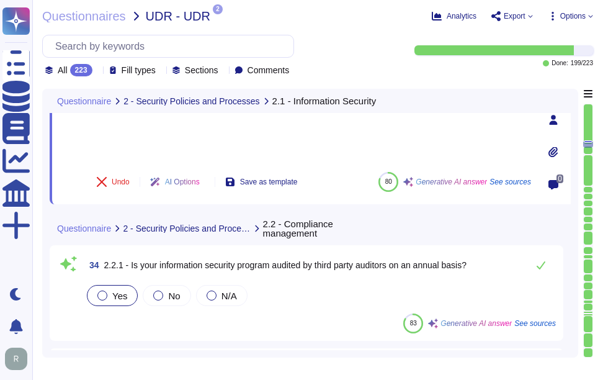
scroll to position [3325, 0]
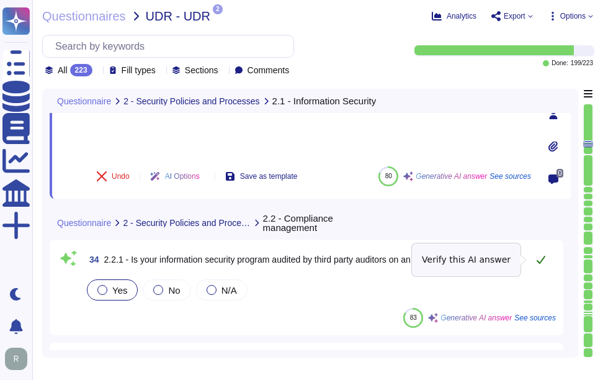
click at [540, 256] on icon at bounding box center [541, 259] width 10 height 10
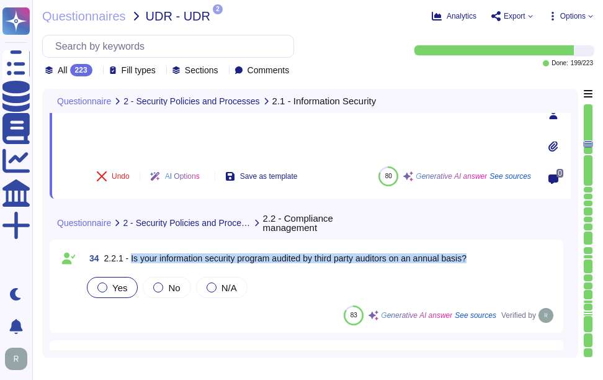
drag, startPoint x: 129, startPoint y: 258, endPoint x: 534, endPoint y: 262, distance: 405.1
click at [534, 262] on div "34 2.2.1 - Is your information security program audited by third party auditors…" at bounding box center [319, 258] width 471 height 22
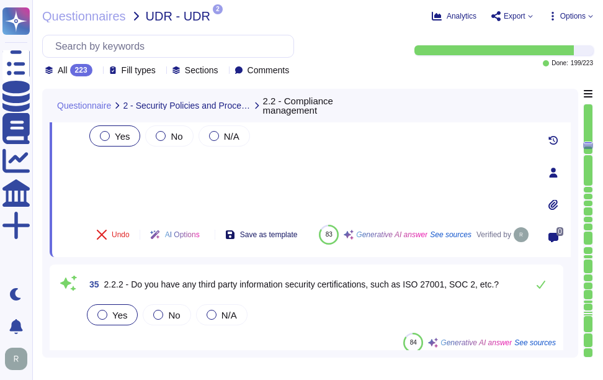
scroll to position [3387, 0]
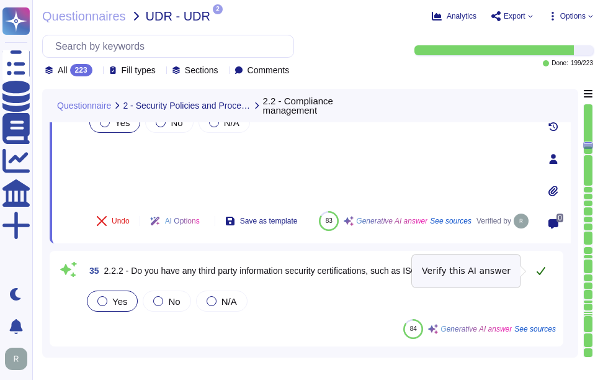
click at [538, 273] on icon at bounding box center [541, 271] width 9 height 8
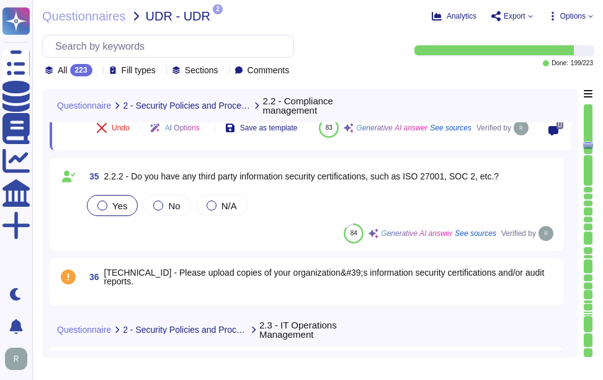
scroll to position [3511, 0]
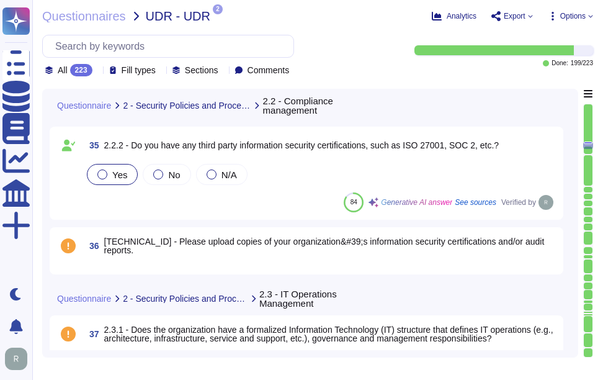
click at [247, 256] on span "36 [TECHNICAL_ID] - Please upload copies of your organization&#39;s information…" at bounding box center [319, 245] width 471 height 22
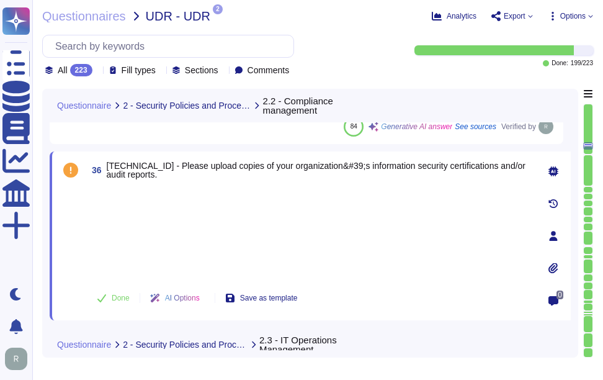
click at [558, 267] on icon at bounding box center [553, 268] width 10 height 10
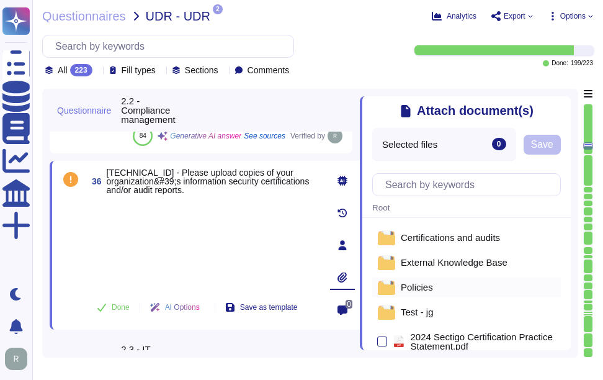
click at [424, 288] on span "Policies" at bounding box center [417, 286] width 32 height 9
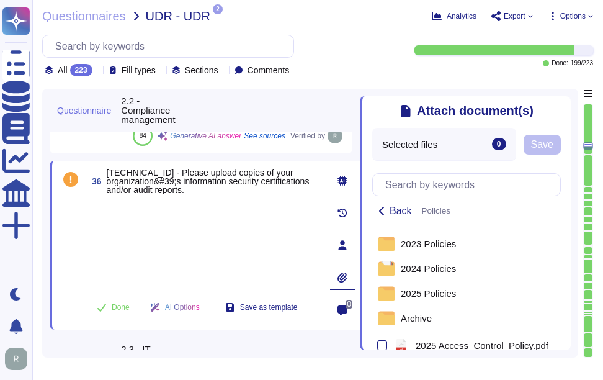
scroll to position [0, 0]
click at [381, 216] on icon at bounding box center [382, 211] width 10 height 10
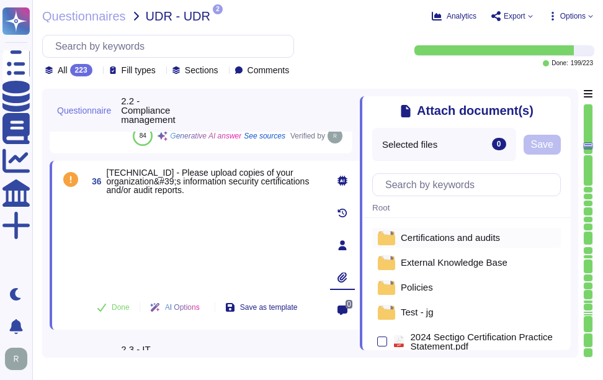
click at [457, 242] on span "Certifications and audits" at bounding box center [450, 237] width 99 height 9
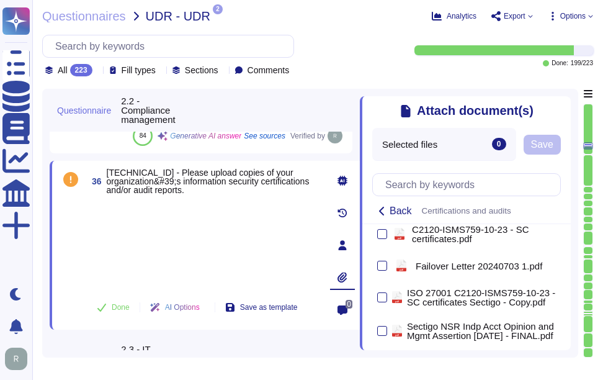
scroll to position [124, 0]
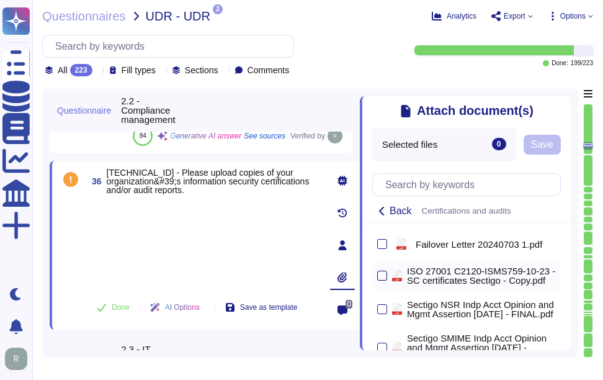
click at [383, 280] on div at bounding box center [382, 275] width 10 height 10
click at [0, 0] on input "checkbox" at bounding box center [0, 0] width 0 height 0
click at [549, 143] on span "Save" at bounding box center [542, 145] width 22 height 10
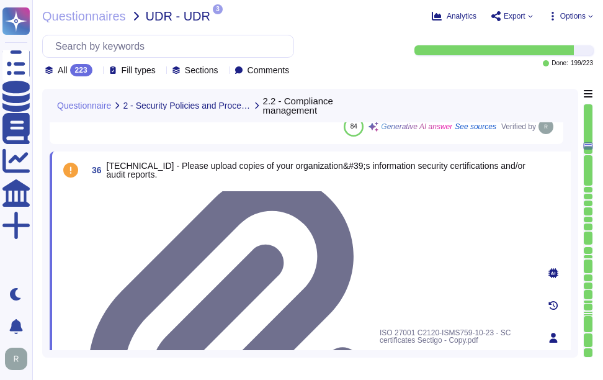
click at [556, 360] on span "1" at bounding box center [559, 364] width 7 height 9
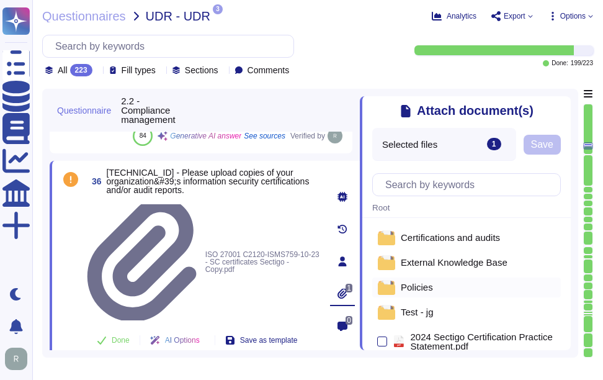
click at [427, 287] on span "Policies" at bounding box center [417, 286] width 32 height 9
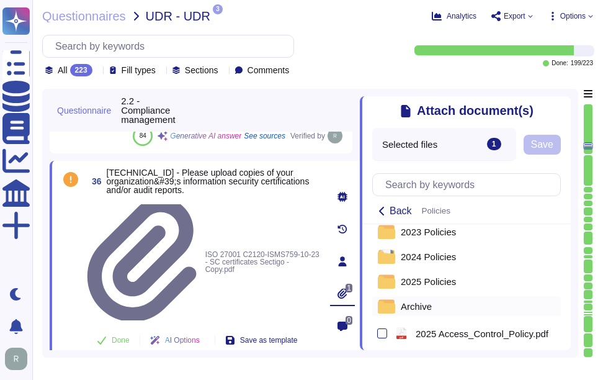
scroll to position [0, 0]
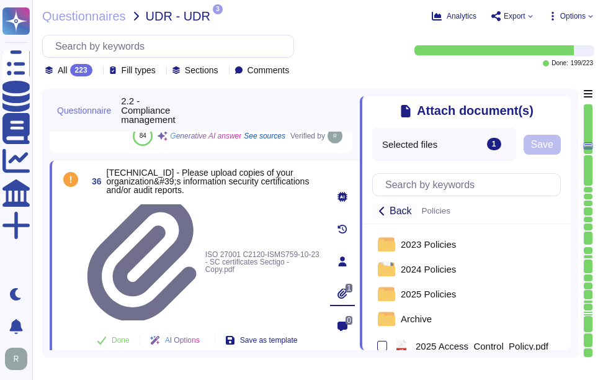
click at [388, 213] on button "Back" at bounding box center [394, 210] width 45 height 15
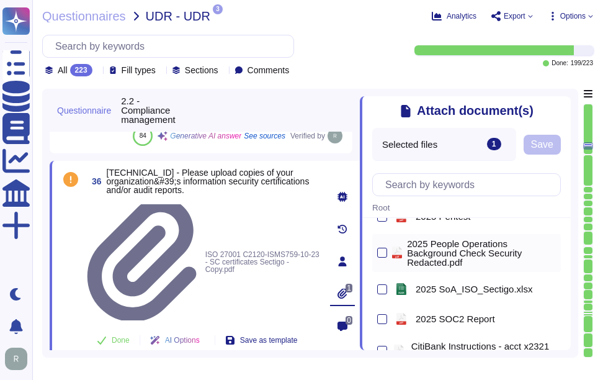
scroll to position [248, 0]
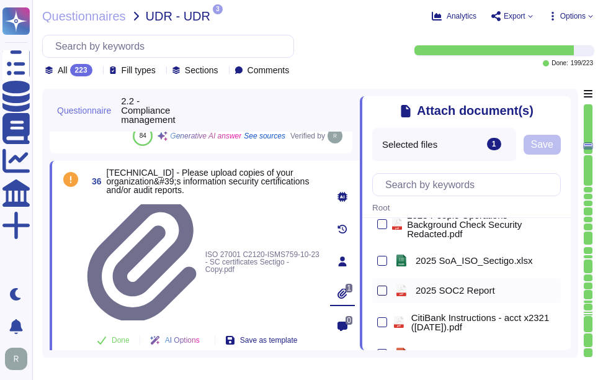
click at [385, 293] on div at bounding box center [382, 290] width 10 height 10
click at [0, 0] on input "checkbox" at bounding box center [0, 0] width 0 height 0
click at [541, 146] on span "Save" at bounding box center [542, 145] width 22 height 10
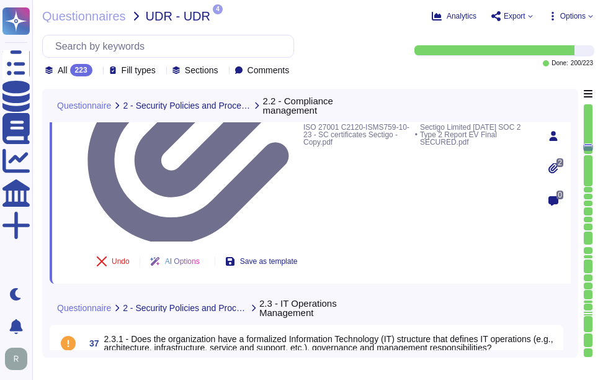
scroll to position [3697, 0]
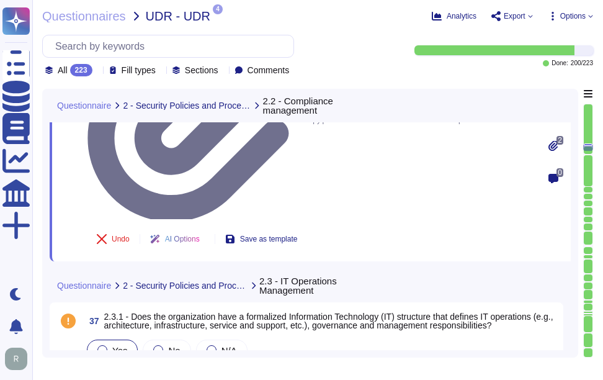
click at [106, 345] on div at bounding box center [102, 350] width 10 height 10
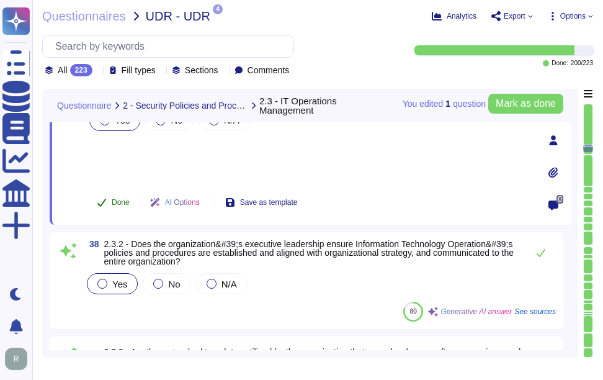
click at [125, 203] on span "Done" at bounding box center [121, 201] width 18 height 7
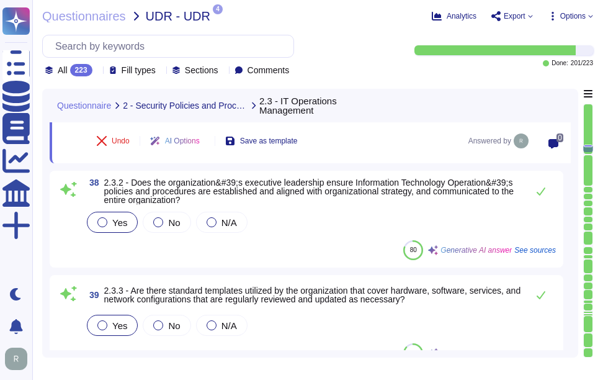
scroll to position [3759, 0]
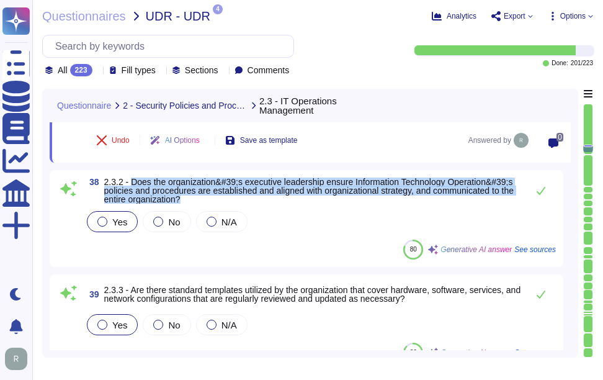
drag, startPoint x: 130, startPoint y: 181, endPoint x: 286, endPoint y: 200, distance: 156.9
click at [286, 200] on span "2.3.2 - Does the organization&#39;s executive leadership ensure Information Tec…" at bounding box center [312, 190] width 417 height 26
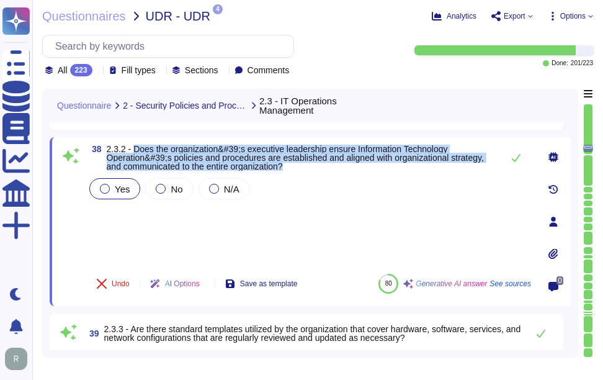
scroll to position [3697, 0]
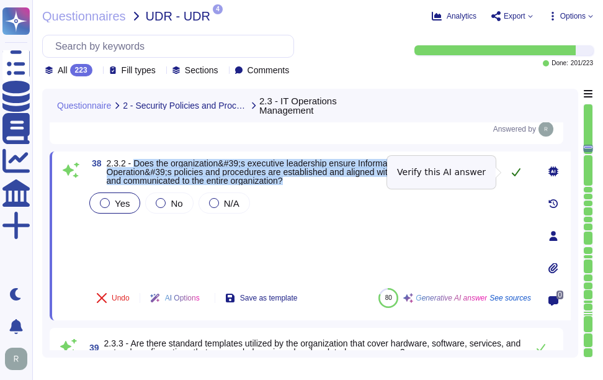
click at [511, 169] on icon at bounding box center [516, 172] width 10 height 10
click at [515, 175] on icon at bounding box center [516, 172] width 9 height 8
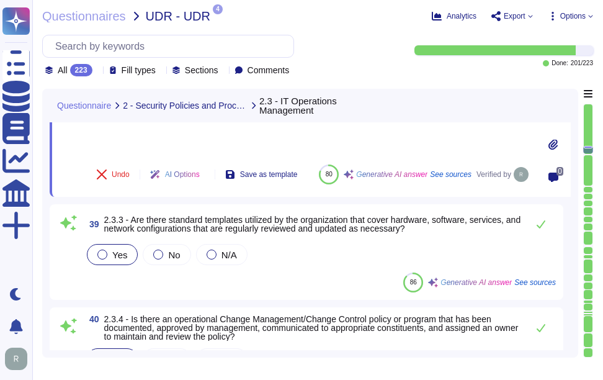
scroll to position [3821, 0]
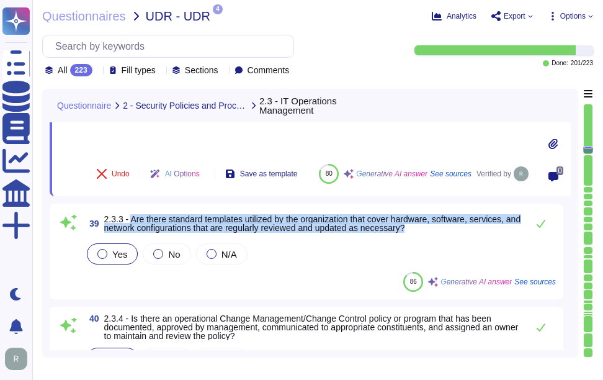
drag, startPoint x: 132, startPoint y: 219, endPoint x: 435, endPoint y: 230, distance: 303.5
click at [435, 230] on span "2.3.3 - Are there standard templates utilized by the organization that cover ha…" at bounding box center [312, 223] width 417 height 17
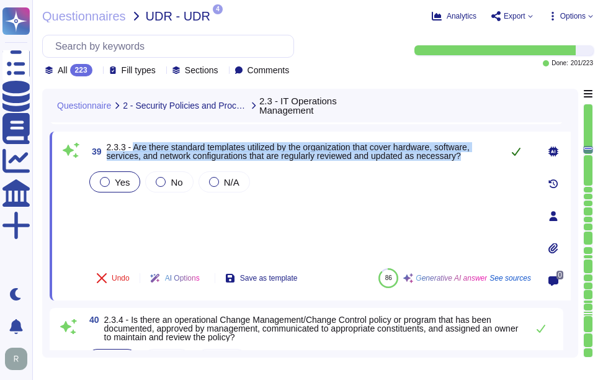
drag, startPoint x: 435, startPoint y: 230, endPoint x: 514, endPoint y: 149, distance: 112.7
click at [514, 149] on icon at bounding box center [516, 151] width 10 height 10
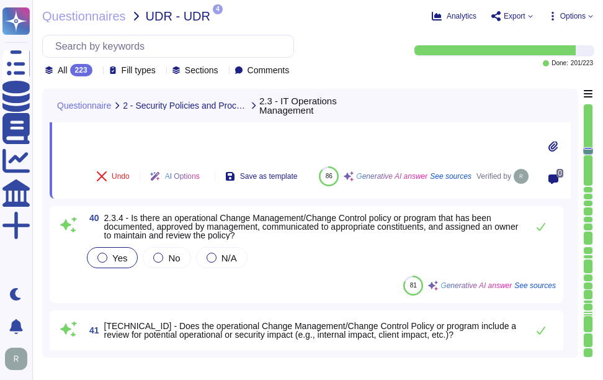
scroll to position [3945, 0]
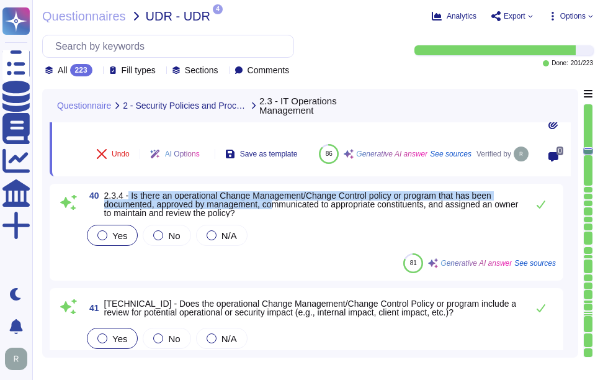
drag, startPoint x: 129, startPoint y: 194, endPoint x: 279, endPoint y: 207, distance: 150.0
click at [279, 207] on span "2.3.4 - Is there an operational Change Management/Change Control policy or prog…" at bounding box center [311, 203] width 414 height 27
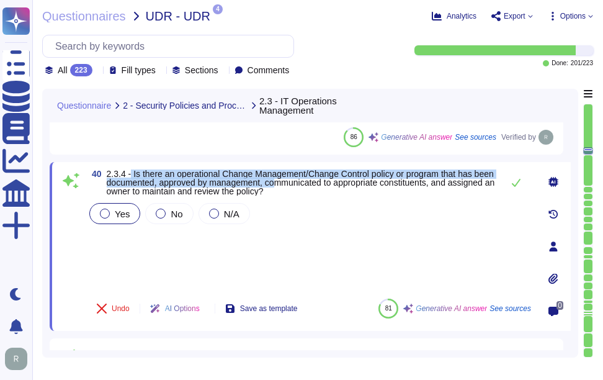
scroll to position [3883, 0]
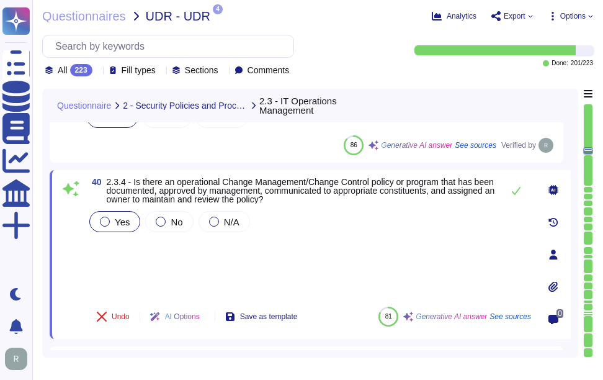
click at [304, 252] on div "Yes No N/A" at bounding box center [309, 252] width 444 height 88
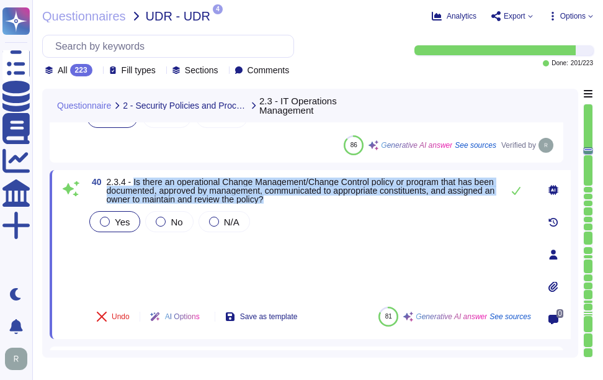
drag, startPoint x: 133, startPoint y: 180, endPoint x: 350, endPoint y: 203, distance: 217.6
click at [350, 203] on span "2.3.4 - Is there an operational Change Management/Change Control policy or prog…" at bounding box center [302, 190] width 390 height 26
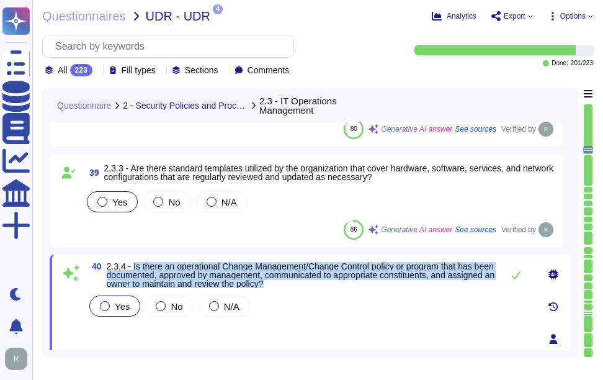
scroll to position [3821, 0]
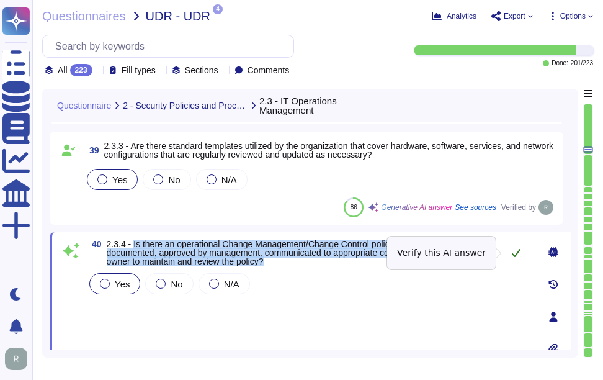
click at [509, 250] on button at bounding box center [516, 252] width 30 height 25
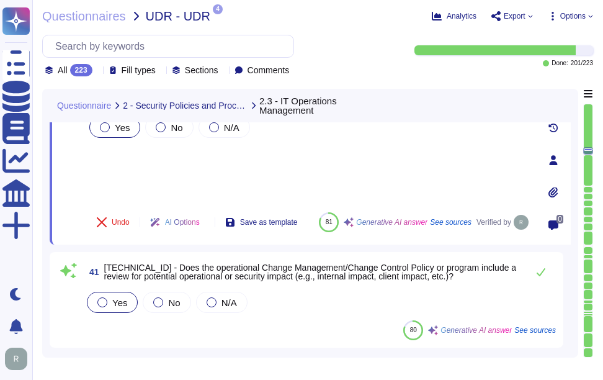
scroll to position [4007, 0]
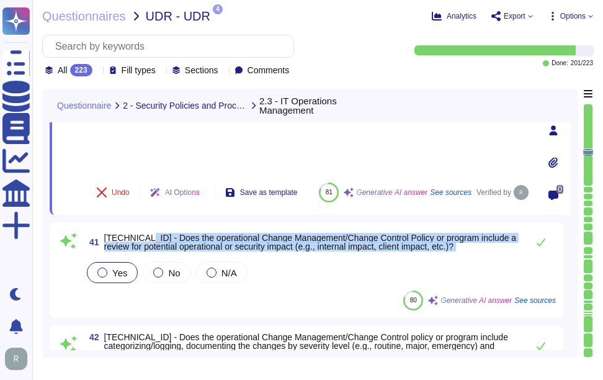
drag, startPoint x: 139, startPoint y: 236, endPoint x: 491, endPoint y: 259, distance: 353.1
click at [491, 259] on div "41 [TECHNICAL_ID] - Does the operational Change Management/Change Control Polic…" at bounding box center [306, 269] width 499 height 81
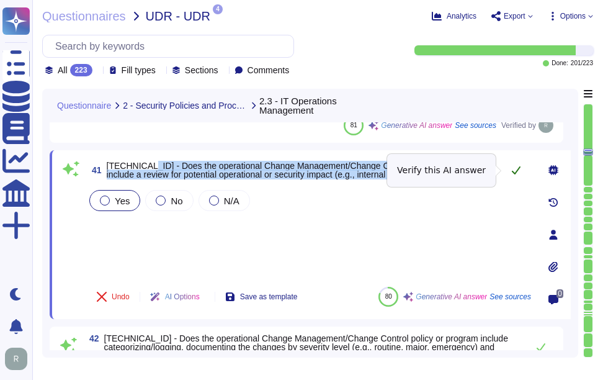
click at [514, 166] on icon at bounding box center [516, 170] width 10 height 10
click at [513, 174] on icon at bounding box center [516, 170] width 10 height 10
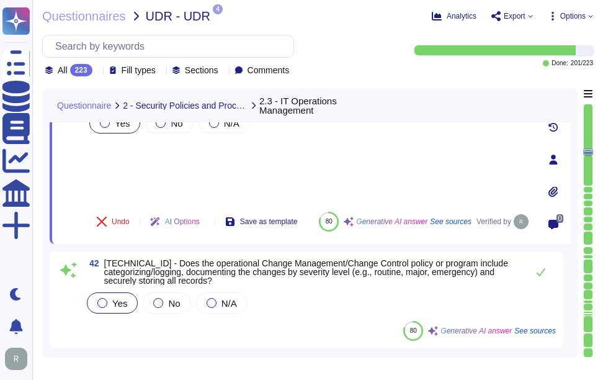
scroll to position [4131, 0]
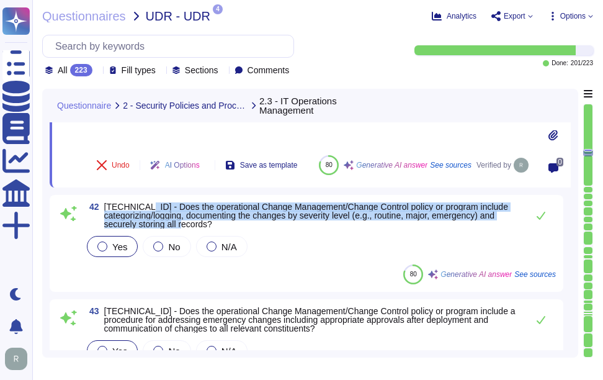
drag, startPoint x: 138, startPoint y: 204, endPoint x: 219, endPoint y: 226, distance: 84.1
click at [219, 226] on span "[TECHNICAL_ID] - Does the operational Change Management/Change Control policy o…" at bounding box center [312, 215] width 417 height 26
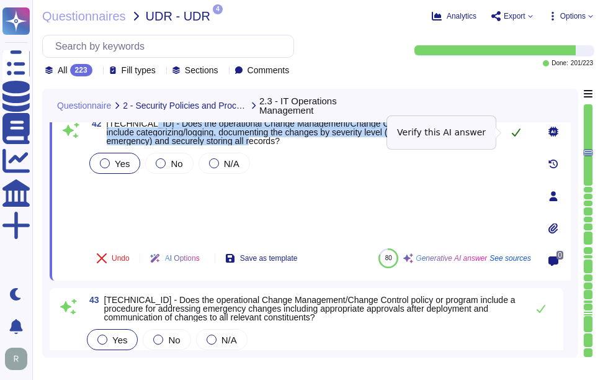
click at [517, 134] on icon at bounding box center [516, 132] width 10 height 10
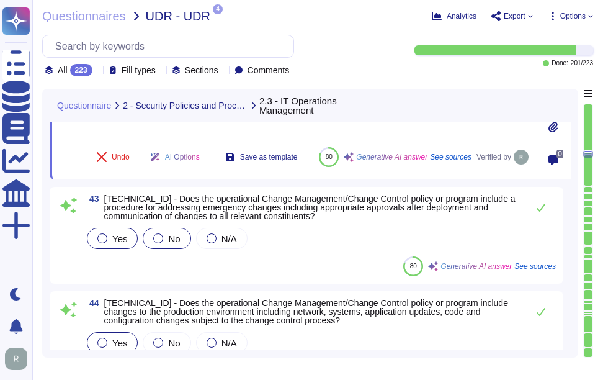
scroll to position [4255, 0]
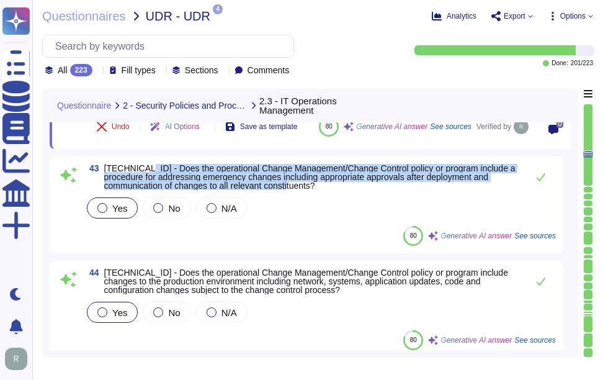
drag, startPoint x: 140, startPoint y: 166, endPoint x: 357, endPoint y: 187, distance: 218.1
click at [357, 187] on span "[TECHNICAL_ID] - Does the operational Change Management/Change Control policy o…" at bounding box center [312, 177] width 417 height 26
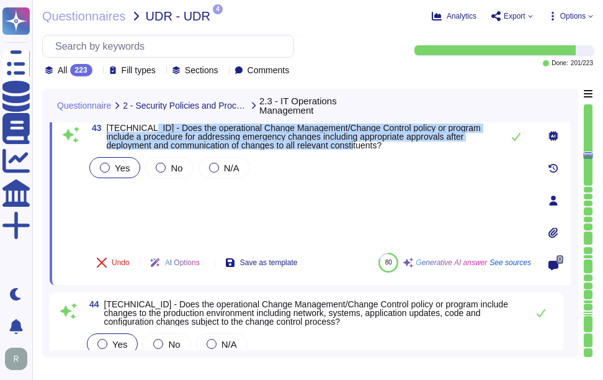
scroll to position [4193, 0]
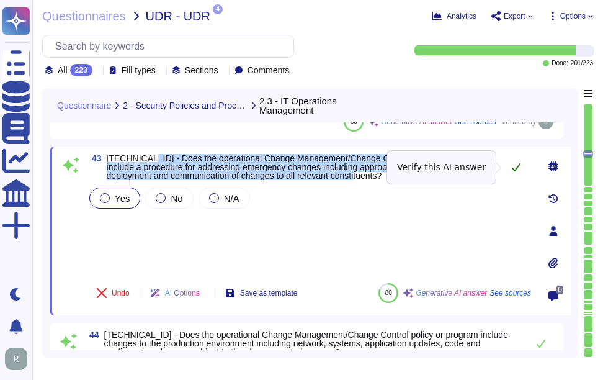
click at [515, 166] on icon at bounding box center [516, 167] width 10 height 10
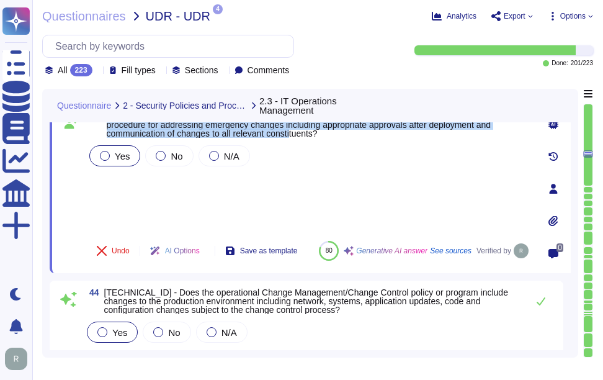
scroll to position [4317, 0]
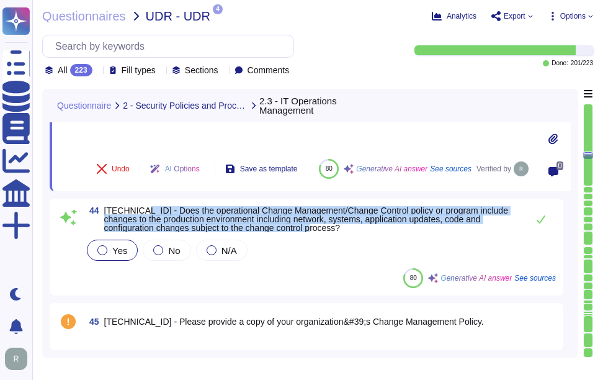
drag, startPoint x: 137, startPoint y: 210, endPoint x: 317, endPoint y: 230, distance: 181.0
click at [317, 230] on span "[TECHNICAL_ID] - Does the operational Change Management/Change Control policy o…" at bounding box center [312, 219] width 417 height 26
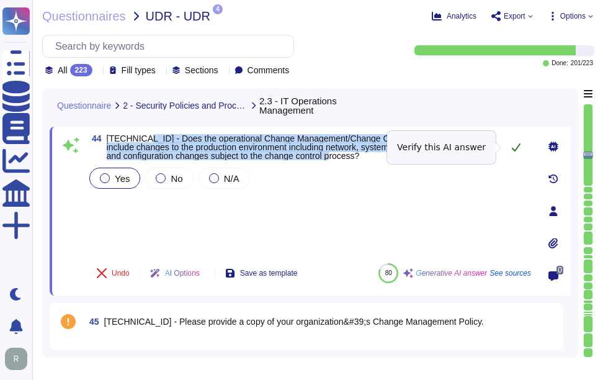
click at [511, 146] on icon at bounding box center [516, 147] width 10 height 10
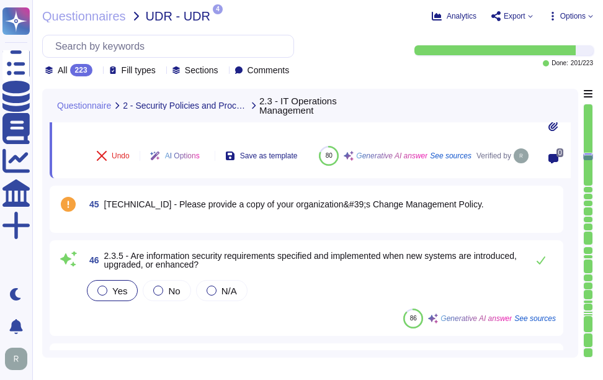
scroll to position [4441, 0]
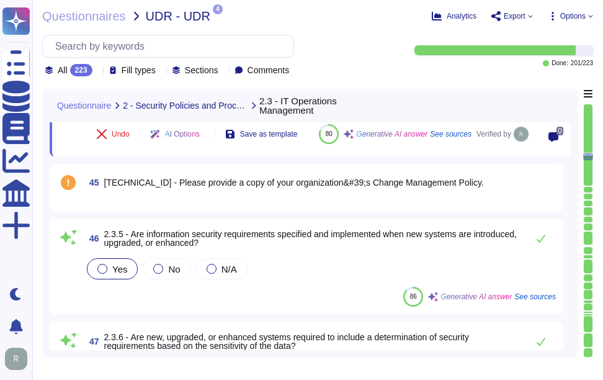
click at [267, 202] on div "45 [TECHNICAL_ID] - Please provide a copy of your organization&#39;s Change Man…" at bounding box center [306, 187] width 499 height 32
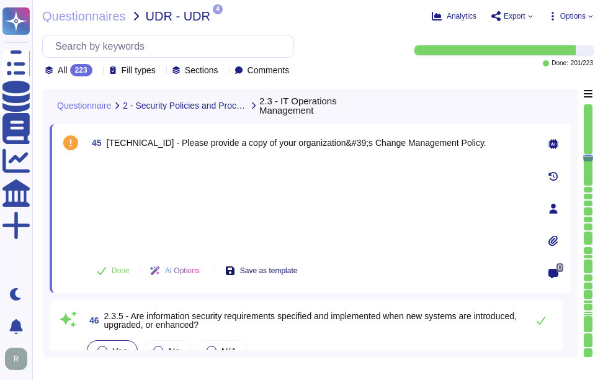
scroll to position [4379, 0]
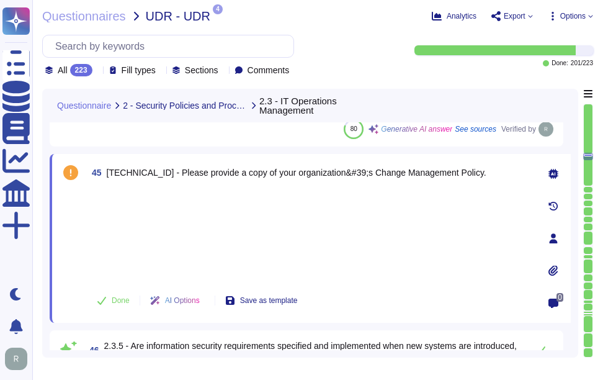
click at [556, 269] on icon at bounding box center [553, 270] width 10 height 10
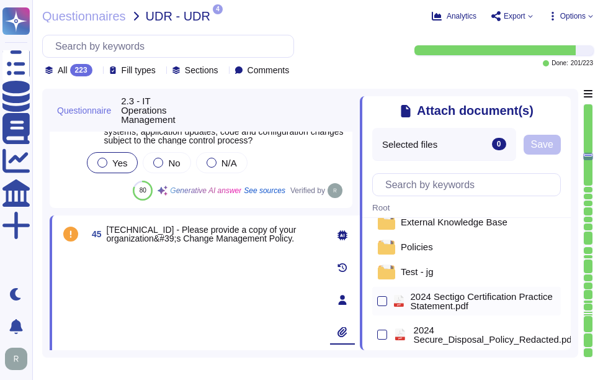
scroll to position [62, 0]
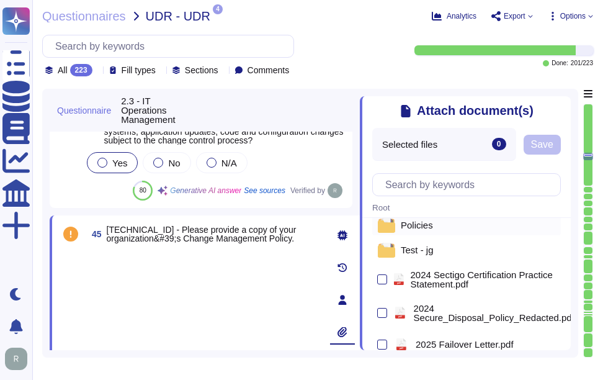
click at [417, 220] on div "Policies" at bounding box center [466, 225] width 189 height 20
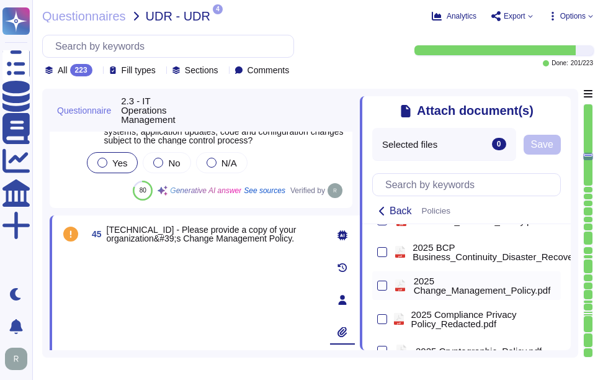
scroll to position [186, 0]
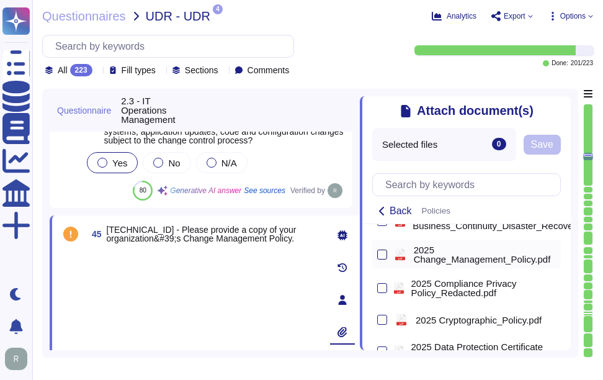
click at [379, 253] on div at bounding box center [382, 254] width 10 height 10
click at [0, 0] on input "checkbox" at bounding box center [0, 0] width 0 height 0
click at [579, 146] on span "Save" at bounding box center [575, 145] width 22 height 10
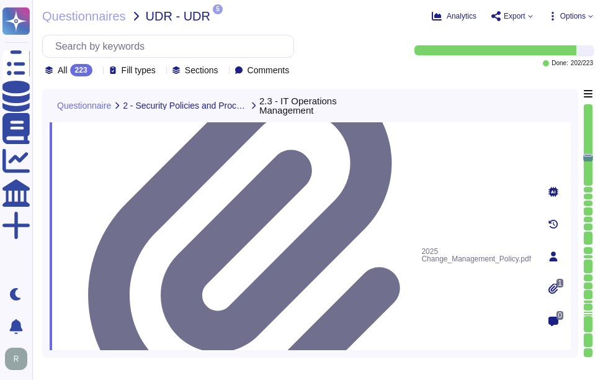
scroll to position [4503, 0]
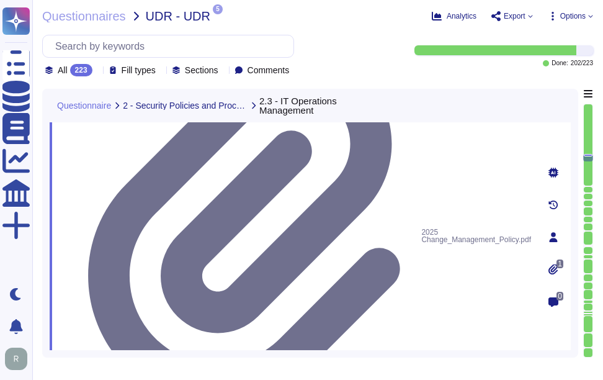
drag, startPoint x: 133, startPoint y: 222, endPoint x: 282, endPoint y: 236, distance: 149.5
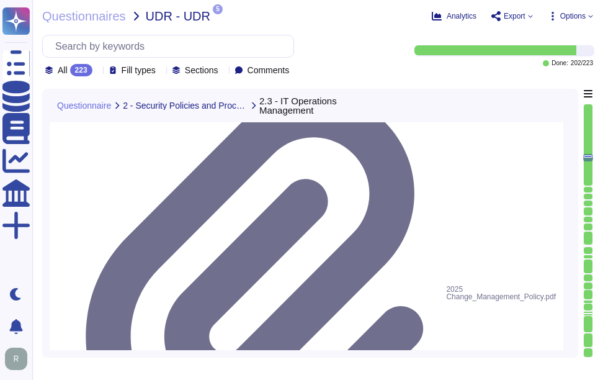
scroll to position [4441, 0]
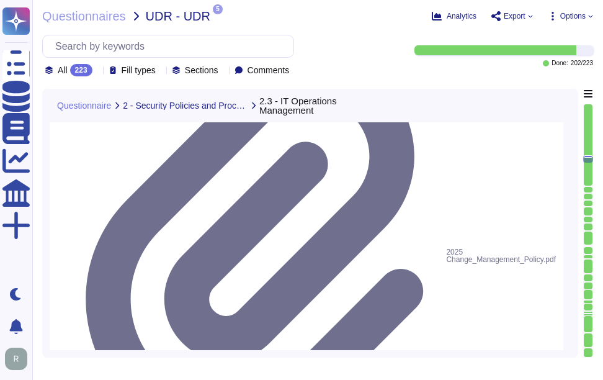
scroll to position [4565, 0]
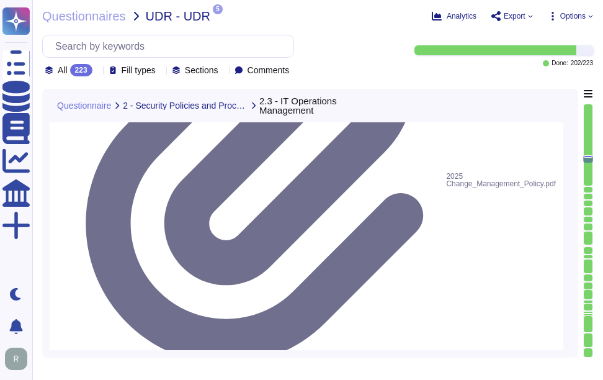
drag, startPoint x: 131, startPoint y: 221, endPoint x: 329, endPoint y: 238, distance: 199.2
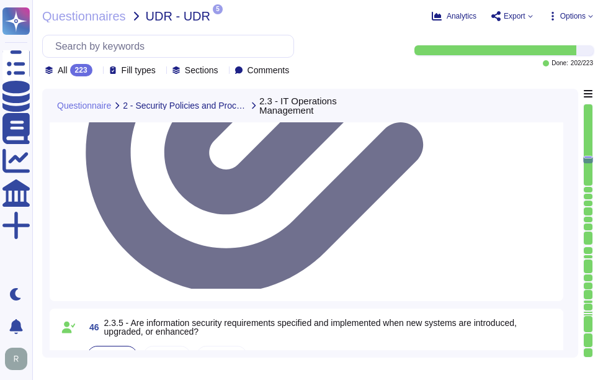
scroll to position [4689, 0]
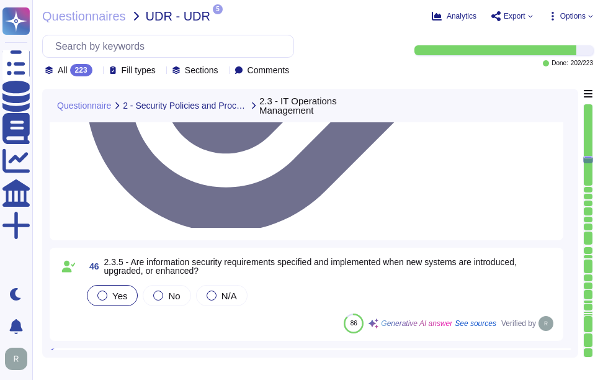
drag, startPoint x: 131, startPoint y: 187, endPoint x: 181, endPoint y: 208, distance: 54.5
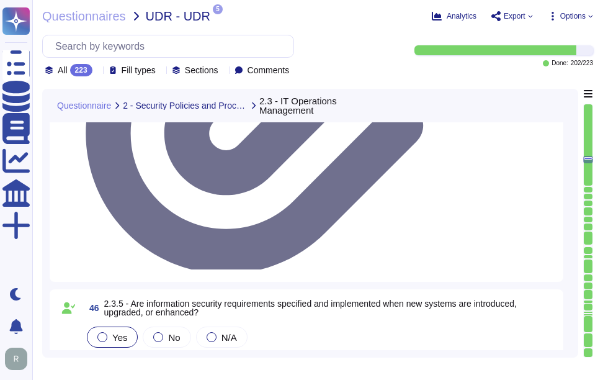
scroll to position [4627, 0]
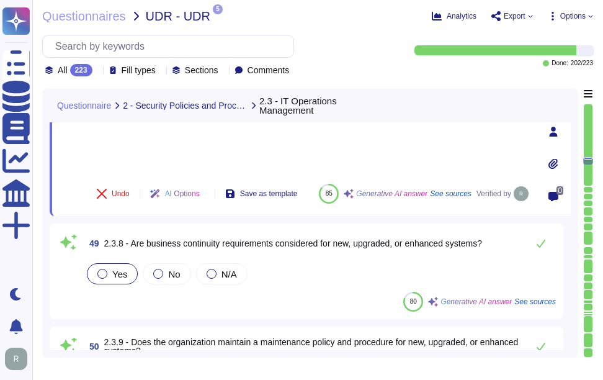
scroll to position [4751, 0]
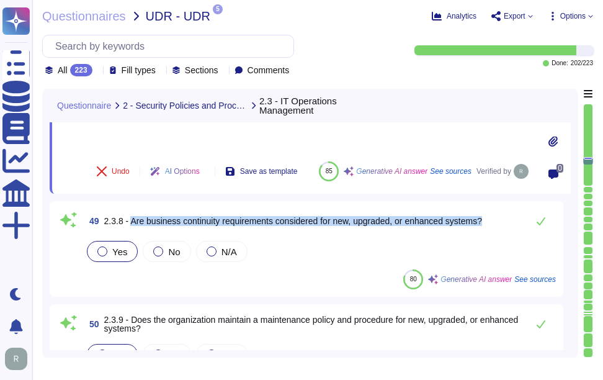
drag, startPoint x: 131, startPoint y: 221, endPoint x: 501, endPoint y: 228, distance: 369.1
click at [501, 228] on div "49 2.3.8 - Are business continuity requirements considered for new, upgraded, o…" at bounding box center [319, 220] width 471 height 25
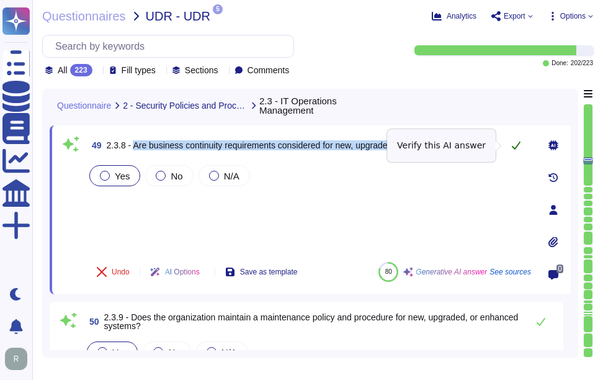
click at [515, 143] on icon at bounding box center [516, 145] width 10 height 10
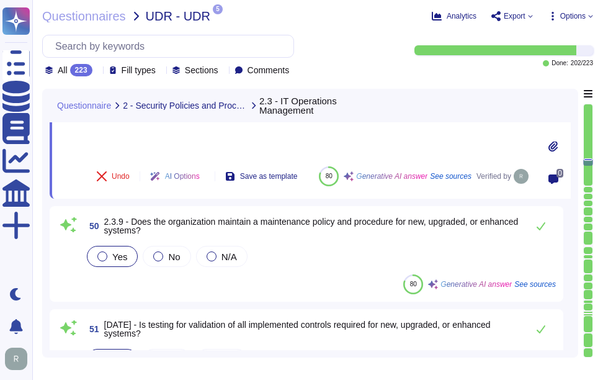
scroll to position [4875, 0]
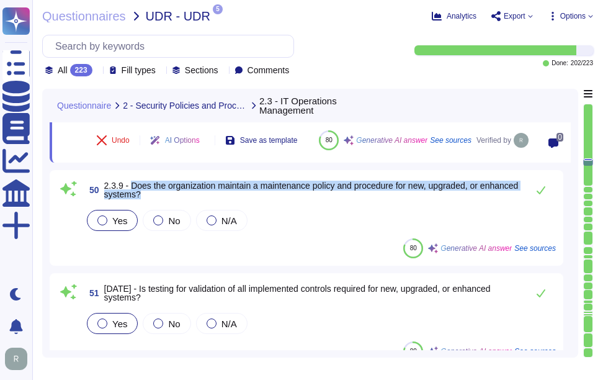
drag, startPoint x: 130, startPoint y: 182, endPoint x: 189, endPoint y: 195, distance: 60.5
click at [189, 195] on span "2.3.9 - Does the organization maintain a maintenance policy and procedure for n…" at bounding box center [312, 189] width 417 height 17
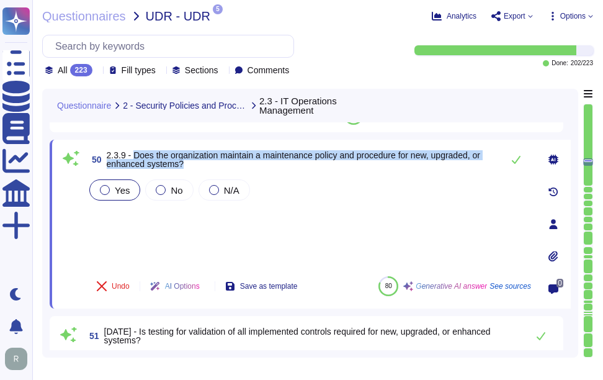
scroll to position [4813, 0]
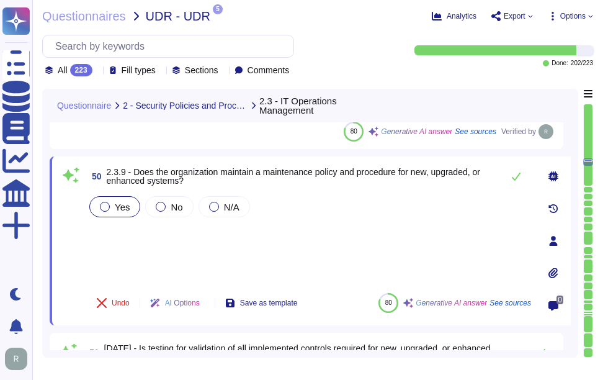
click at [319, 207] on div "Yes No N/A" at bounding box center [309, 207] width 444 height 26
click at [284, 254] on div "Yes No N/A" at bounding box center [309, 238] width 444 height 89
click at [512, 176] on icon at bounding box center [516, 176] width 10 height 10
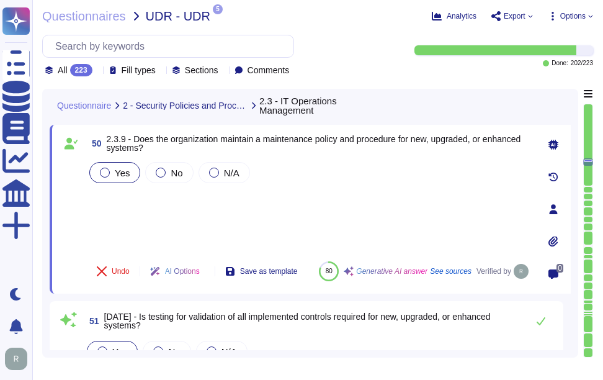
scroll to position [4875, 0]
